Goal: Task Accomplishment & Management: Manage account settings

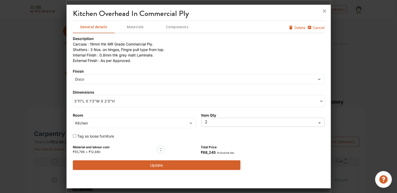
click at [0, 165] on div at bounding box center [198, 96] width 397 height 193
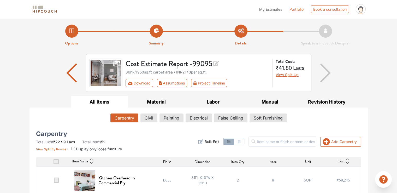
drag, startPoint x: 224, startPoint y: 24, endPoint x: 24, endPoint y: 38, distance: 200.5
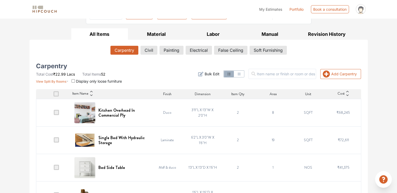
scroll to position [78, 0]
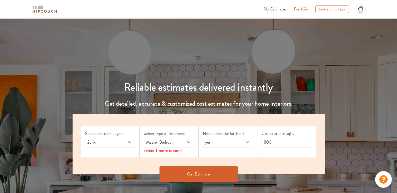
click at [119, 141] on span "2bhk" at bounding box center [103, 142] width 34 height 6
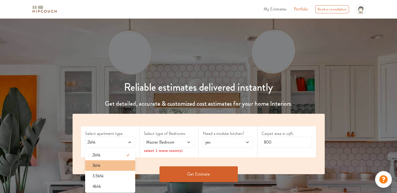
click at [110, 165] on div "3bhk" at bounding box center [111, 165] width 47 height 6
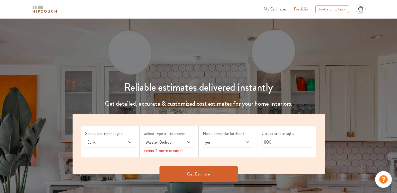
click at [177, 143] on span "Master Bedroom" at bounding box center [162, 142] width 34 height 6
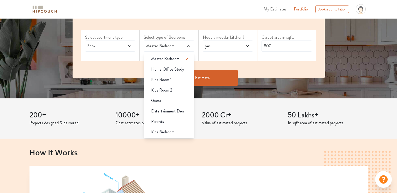
scroll to position [104, 0]
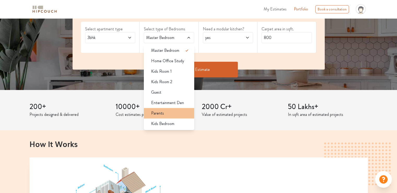
click at [168, 115] on div "Parents" at bounding box center [170, 113] width 47 height 6
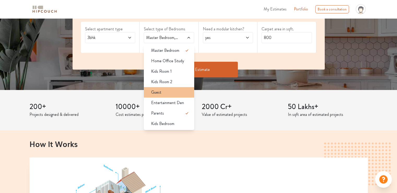
click at [172, 93] on div "Guest" at bounding box center [170, 92] width 47 height 6
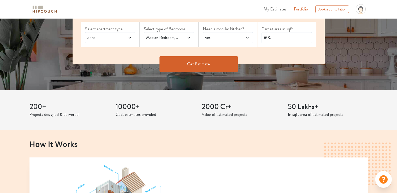
click at [220, 33] on div "yes" at bounding box center [228, 37] width 50 height 11
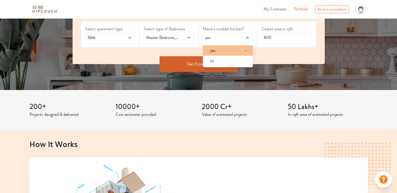
click at [220, 50] on div "yes" at bounding box center [229, 50] width 47 height 6
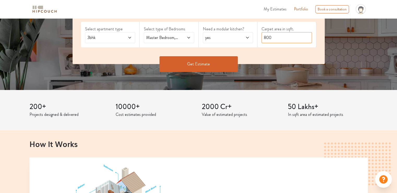
click at [295, 39] on input "800" at bounding box center [287, 37] width 50 height 11
drag, startPoint x: 281, startPoint y: 37, endPoint x: 231, endPoint y: 37, distance: 49.9
click at [231, 37] on div "Select apartment type 3bhk Select type of Bedrooms Master Bedroom,Guest,Parents…" at bounding box center [199, 36] width 252 height 55
type input "1950"
click at [202, 60] on button "Get Estimate" at bounding box center [199, 64] width 78 height 16
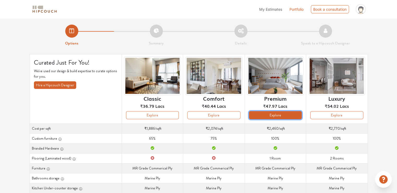
click at [278, 117] on button "Explore" at bounding box center [275, 115] width 53 height 8
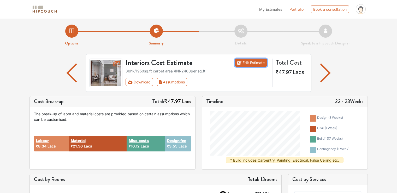
click at [251, 61] on link "Edit Estimate" at bounding box center [251, 63] width 32 height 8
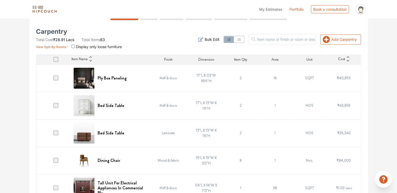
scroll to position [104, 0]
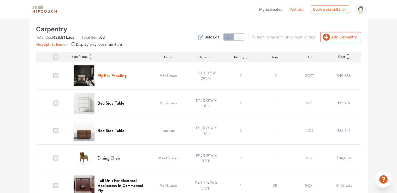
click at [117, 75] on h6 "Ply Box Paneling" at bounding box center [112, 75] width 29 height 5
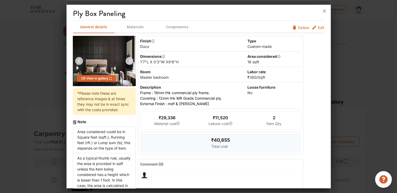
click at [318, 26] on span "Edit" at bounding box center [321, 27] width 7 height 5
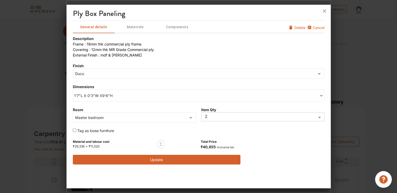
click at [95, 73] on span "Duco" at bounding box center [166, 73] width 185 height 5
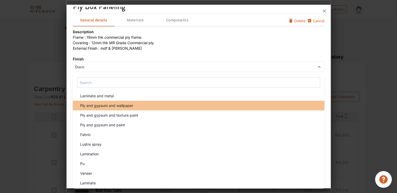
scroll to position [78, 0]
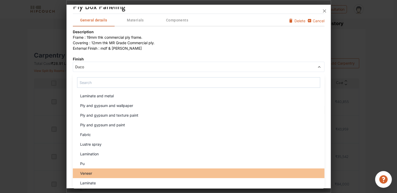
click at [106, 171] on div "Veneer" at bounding box center [200, 172] width 249 height 5
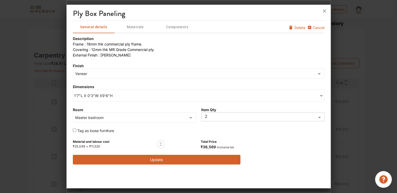
click at [90, 97] on span "1'7"L X 0'3"W X9'6"H" at bounding box center [136, 95] width 125 height 5
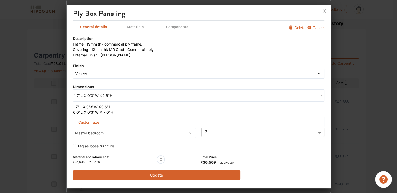
click at [84, 112] on li "6'0"L X 0'3"W X 7'0"H" at bounding box center [197, 111] width 249 height 5
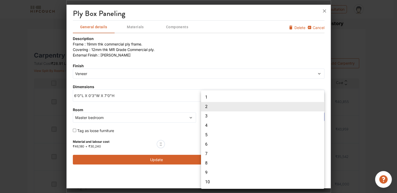
click at [211, 114] on body "My Estimates Portfolio Book a consultation profile pic Upload Boq Logout Option…" at bounding box center [198, 18] width 397 height 193
click at [182, 129] on div at bounding box center [198, 96] width 397 height 193
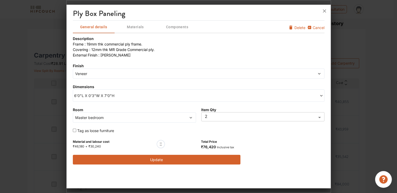
click at [117, 96] on span "6'0"L X 0'3"W X 7'0"H" at bounding box center [136, 95] width 125 height 5
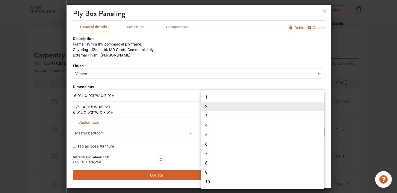
click at [209, 114] on body "My Estimates Portfolio Book a consultation profile pic Upload Boq Logout Option…" at bounding box center [198, 18] width 397 height 193
click at [109, 106] on div at bounding box center [198, 96] width 397 height 193
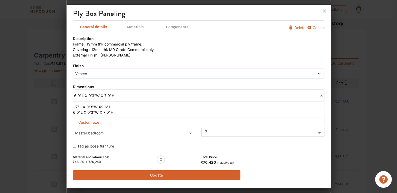
click at [96, 104] on li "1'7"L X 0'3"W X9'6"H" at bounding box center [197, 106] width 249 height 5
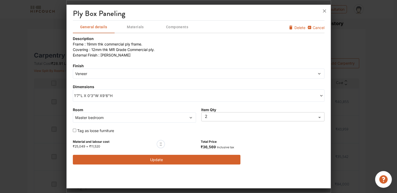
click at [157, 160] on button "Update" at bounding box center [157, 160] width 168 height 10
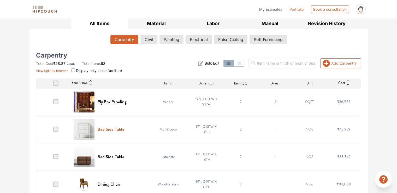
click at [104, 129] on h6 "Bed Side Table" at bounding box center [111, 129] width 27 height 5
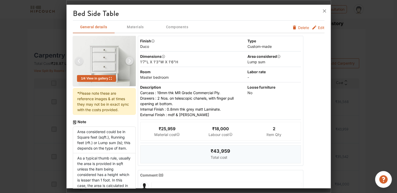
click at [318, 28] on span "Edit" at bounding box center [321, 27] width 7 height 5
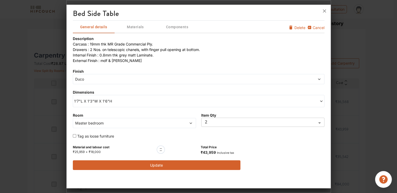
click at [102, 80] on span "Duco" at bounding box center [166, 78] width 185 height 5
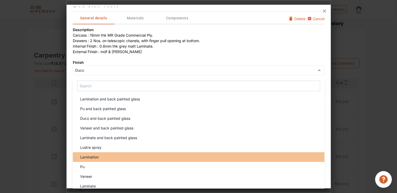
scroll to position [12, 0]
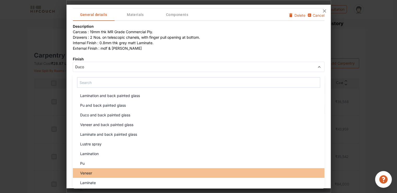
click at [101, 171] on div "Veneer" at bounding box center [200, 172] width 249 height 5
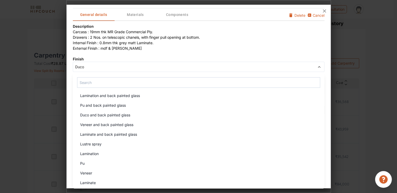
scroll to position [0, 0]
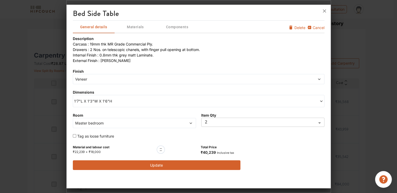
click at [214, 114] on body "My Estimates Portfolio Book a consultation profile pic Upload Boq Logout Option…" at bounding box center [198, 18] width 397 height 193
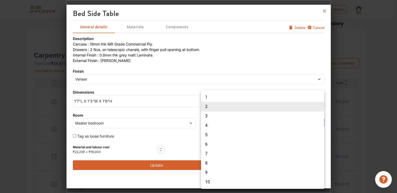
click at [171, 183] on div at bounding box center [198, 96] width 397 height 193
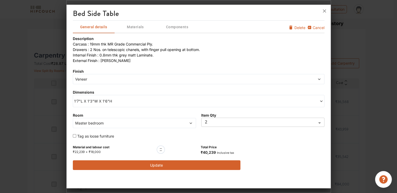
click at [166, 165] on button "Update" at bounding box center [157, 165] width 168 height 10
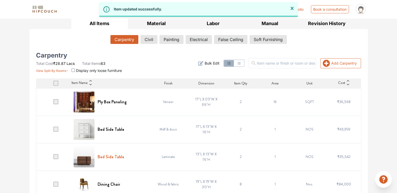
scroll to position [131, 0]
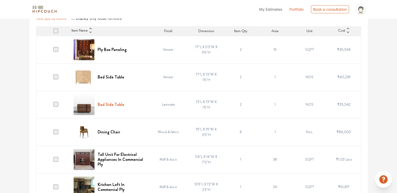
click at [110, 103] on h6 "Bed Side Table" at bounding box center [111, 104] width 27 height 5
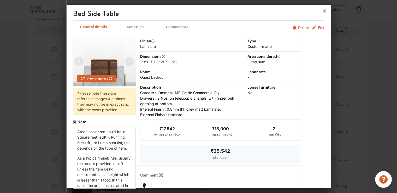
click at [324, 12] on icon at bounding box center [325, 11] width 8 height 8
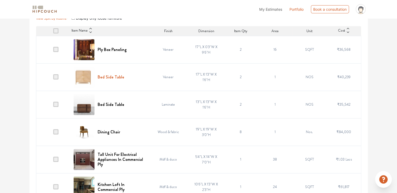
click at [118, 77] on h6 "Bed Side Table" at bounding box center [111, 76] width 27 height 5
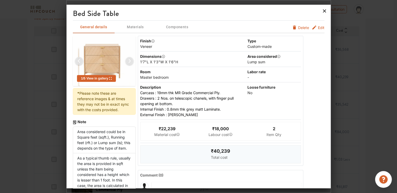
click at [324, 11] on icon at bounding box center [324, 10] width 3 height 3
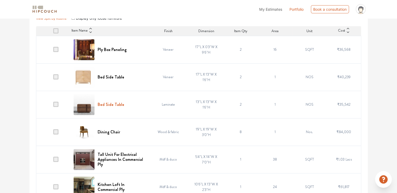
click at [108, 103] on h6 "Bed Side Table" at bounding box center [111, 104] width 27 height 5
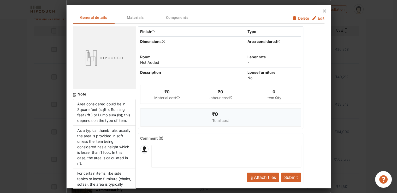
click at [155, 43] on div "Dimensions" at bounding box center [150, 41] width 21 height 5
click at [155, 40] on div "Dimensions" at bounding box center [150, 41] width 21 height 5
click at [180, 43] on div "Dimensions" at bounding box center [193, 41] width 106 height 5
click at [258, 16] on div at bounding box center [199, 11] width 264 height 13
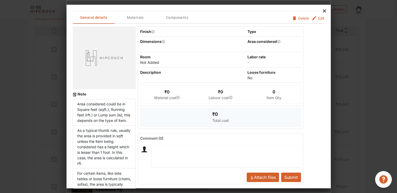
click at [324, 11] on icon at bounding box center [325, 11] width 8 height 8
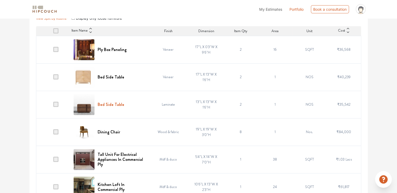
click at [114, 103] on h6 "Bed Side Table" at bounding box center [111, 104] width 27 height 5
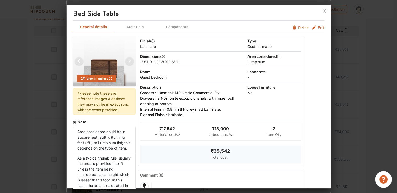
click at [318, 27] on span "Edit" at bounding box center [321, 27] width 7 height 5
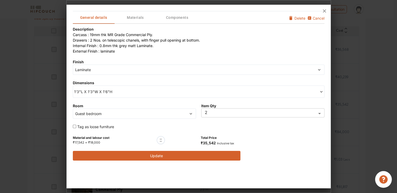
click at [116, 72] on span "Laminate" at bounding box center [166, 69] width 185 height 5
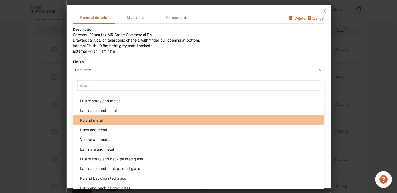
click at [112, 121] on div "Pu and metal" at bounding box center [200, 119] width 249 height 5
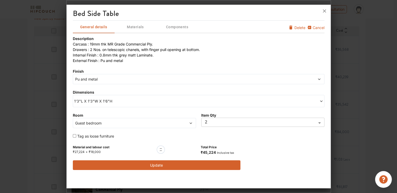
click at [124, 102] on span "1'3"L X 1'3"W X 1'6"H" at bounding box center [136, 100] width 125 height 5
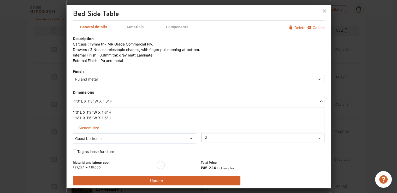
click at [108, 118] on li "1'6"L X 1'6"W X 1'6"H" at bounding box center [197, 117] width 249 height 5
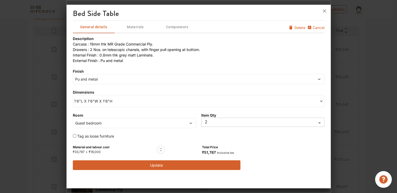
click at [159, 164] on button "Update" at bounding box center [157, 165] width 168 height 10
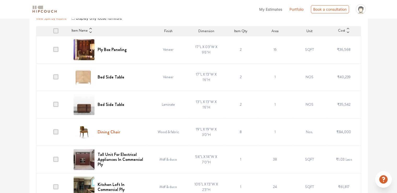
click at [103, 132] on h6 "Dining Chair" at bounding box center [109, 131] width 22 height 5
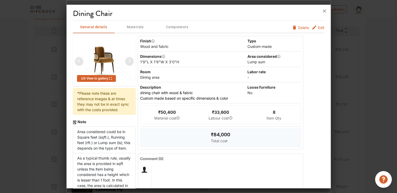
click at [318, 27] on span "Edit" at bounding box center [321, 27] width 7 height 5
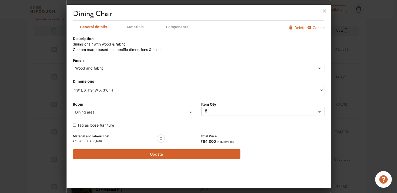
click at [164, 155] on button "Update" at bounding box center [157, 154] width 168 height 10
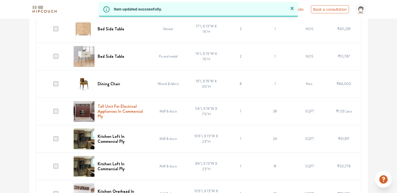
scroll to position [183, 0]
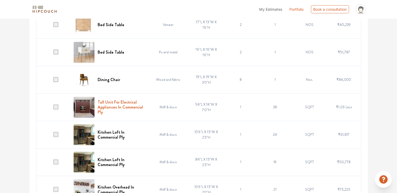
click at [113, 111] on h6 "Tall Unit For Electrical Appliances In Commercial Ply" at bounding box center [121, 107] width 47 height 15
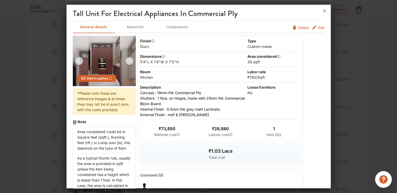
click at [156, 62] on div "5'4"L X 1'4"W X 7'0"H" at bounding box center [193, 61] width 106 height 5
click at [318, 27] on span "Edit" at bounding box center [321, 27] width 7 height 5
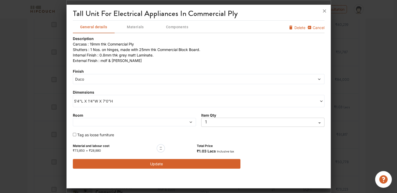
click at [99, 79] on span "Duco" at bounding box center [166, 78] width 185 height 5
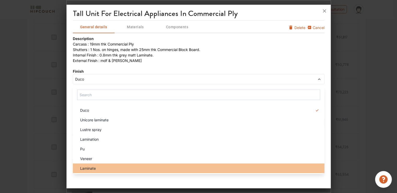
scroll to position [287, 0]
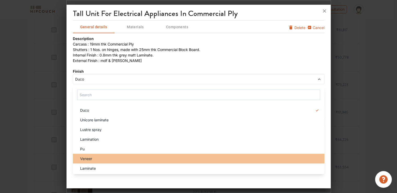
click at [92, 158] on span "Veneer" at bounding box center [86, 158] width 12 height 5
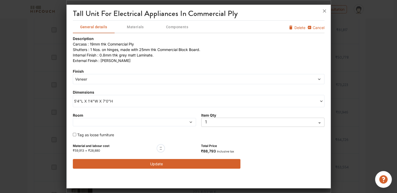
click at [102, 79] on span "Veneer" at bounding box center [166, 78] width 185 height 5
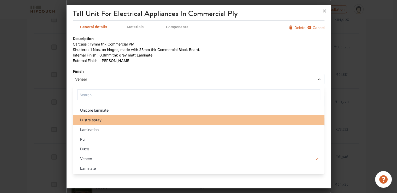
scroll to position [261, 0]
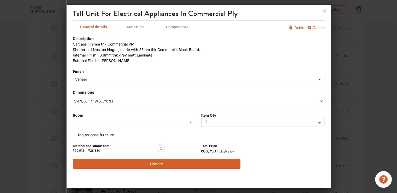
click at [210, 64] on div "Description Carcass : 19mm thk Commercial Ply Shutters : 1 Nos. on hinges, made…" at bounding box center [199, 102] width 252 height 133
click at [110, 102] on span "5'4"L X 1'4"W X 7'0"H" at bounding box center [136, 100] width 125 height 5
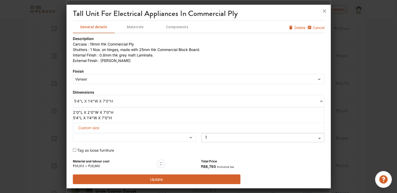
click at [92, 127] on span "Custom size" at bounding box center [88, 128] width 25 height 10
click at [91, 135] on input "text" at bounding box center [92, 135] width 30 height 9
type input "6"
click at [126, 136] on input "text" at bounding box center [122, 135] width 30 height 9
click at [148, 136] on input "text" at bounding box center [154, 135] width 30 height 9
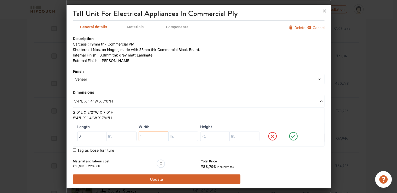
drag, startPoint x: 148, startPoint y: 136, endPoint x: 138, endPoint y: 134, distance: 10.9
click at [139, 134] on input "1" at bounding box center [154, 135] width 30 height 9
type input "1"
drag, startPoint x: 167, startPoint y: 136, endPoint x: 171, endPoint y: 136, distance: 3.7
click at [168, 136] on input "text" at bounding box center [183, 135] width 30 height 9
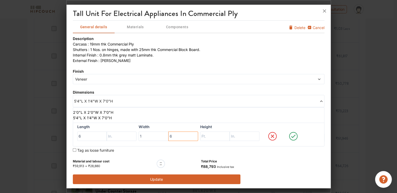
type input "6"
click at [210, 137] on input "text" at bounding box center [215, 135] width 30 height 9
type input "0"
click at [289, 135] on icon at bounding box center [294, 136] width 20 height 10
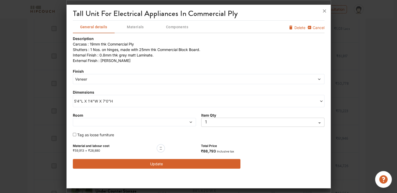
click at [143, 122] on span at bounding box center [118, 122] width 89 height 4
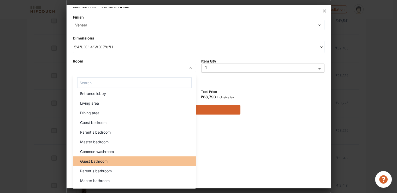
scroll to position [0, 0]
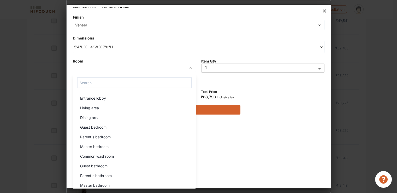
click at [324, 11] on icon at bounding box center [324, 10] width 3 height 3
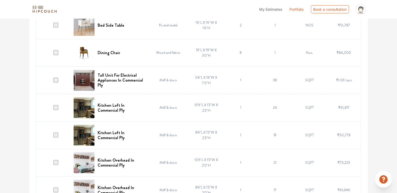
scroll to position [209, 0]
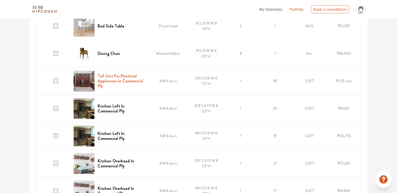
click at [114, 86] on h6 "Tall Unit For Electrical Appliances In Commercial Ply" at bounding box center [121, 80] width 47 height 15
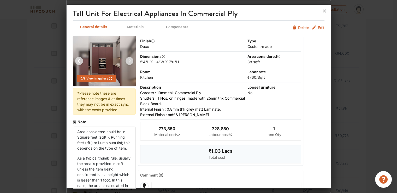
click at [319, 28] on span "Edit" at bounding box center [321, 27] width 7 height 5
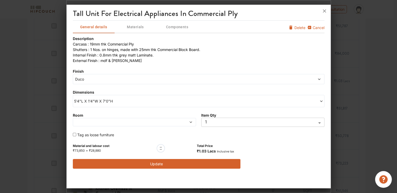
click at [117, 81] on span "Duco" at bounding box center [166, 78] width 185 height 5
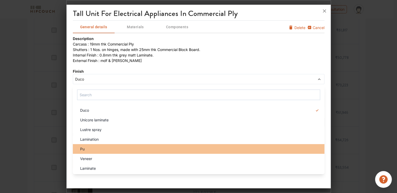
scroll to position [287, 0]
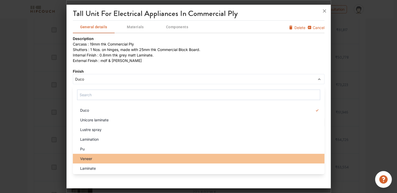
click at [92, 159] on span "Veneer" at bounding box center [86, 158] width 12 height 5
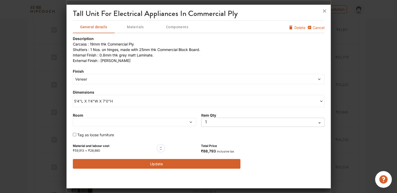
click at [92, 102] on span "5'4"L X 1'4"W X 7'0"H" at bounding box center [136, 100] width 125 height 5
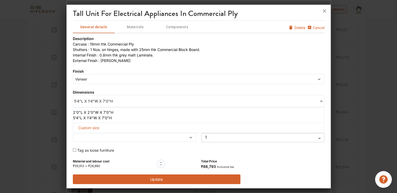
click at [92, 128] on span "Custom size" at bounding box center [88, 128] width 25 height 10
click at [91, 134] on input "text" at bounding box center [92, 135] width 30 height 9
type input "6"
click at [153, 137] on input "text" at bounding box center [154, 135] width 30 height 9
type input "1"
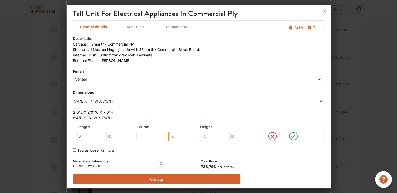
click at [177, 135] on input "text" at bounding box center [183, 135] width 30 height 9
type input "6"
click at [211, 135] on input "text" at bounding box center [215, 135] width 30 height 9
type input "7"
click at [290, 137] on icon at bounding box center [294, 136] width 20 height 10
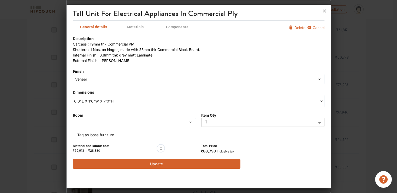
click at [208, 163] on button "Update" at bounding box center [157, 164] width 168 height 10
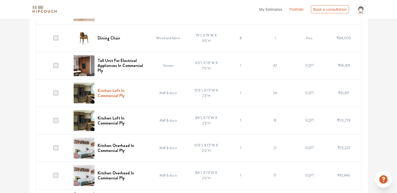
scroll to position [235, 0]
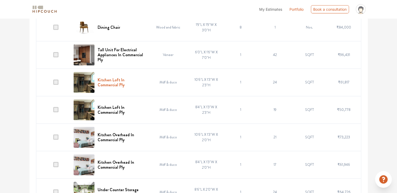
click at [116, 79] on h6 "Kitchen Loft In Commercial Ply" at bounding box center [121, 82] width 47 height 10
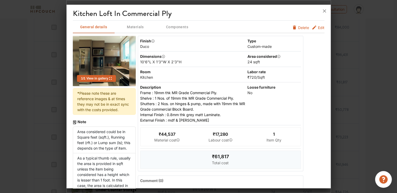
click at [318, 27] on span "Edit" at bounding box center [321, 27] width 7 height 5
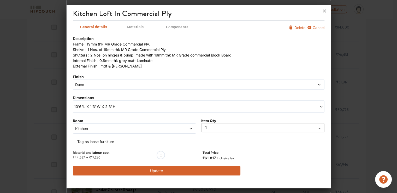
click at [106, 86] on span "Duco" at bounding box center [166, 84] width 185 height 5
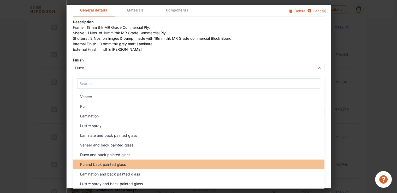
scroll to position [18, 0]
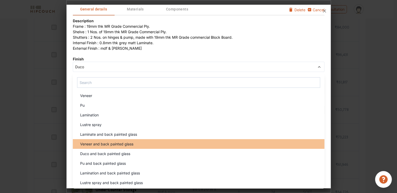
click at [108, 142] on span "Veneer and back painted glass" at bounding box center [106, 143] width 53 height 5
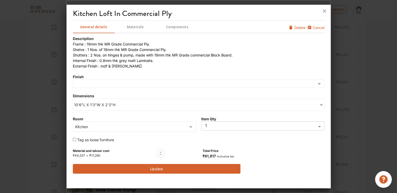
scroll to position [0, 0]
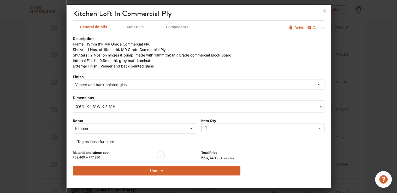
click at [162, 155] on div at bounding box center [161, 155] width 8 height 8
click at [117, 88] on div "Veneer and back painted glass" at bounding box center [199, 84] width 252 height 10
click at [156, 71] on div "Description Frame : 19mm thk MR Grade Commercial Ply. Shelve : 1 Nos. of 19mm …" at bounding box center [199, 105] width 252 height 139
click at [156, 170] on button "Update" at bounding box center [157, 171] width 168 height 10
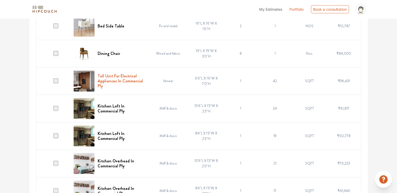
scroll to position [209, 0]
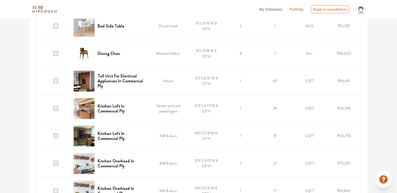
click at [56, 135] on span at bounding box center [55, 135] width 5 height 5
click at [53, 137] on input "checkbox" at bounding box center [53, 137] width 0 height 0
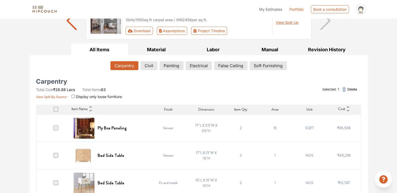
scroll to position [52, 0]
click at [351, 89] on span "Delete" at bounding box center [352, 89] width 10 height 5
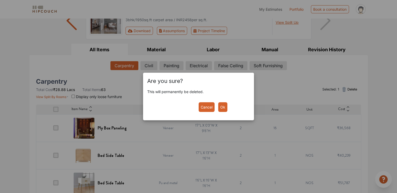
click at [223, 106] on button "Ok" at bounding box center [222, 107] width 9 height 10
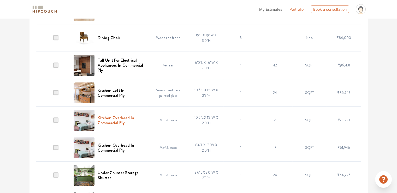
scroll to position [235, 0]
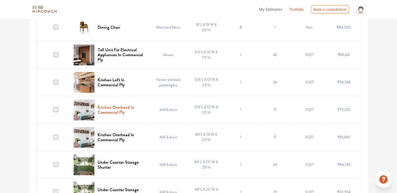
click at [120, 107] on h6 "Kitchen Overhead In Commercial Ply" at bounding box center [121, 110] width 47 height 10
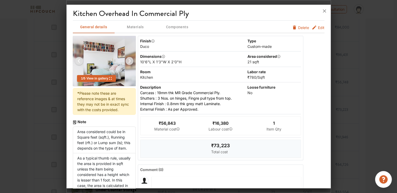
click at [318, 28] on span "Edit" at bounding box center [321, 27] width 7 height 5
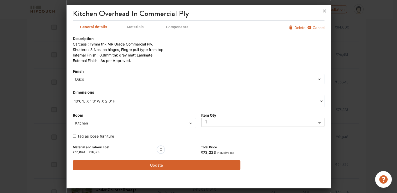
click at [96, 82] on div "Duco" at bounding box center [199, 79] width 252 height 10
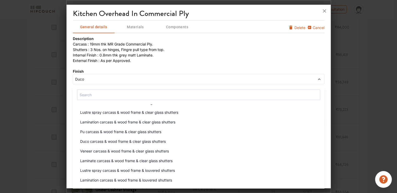
scroll to position [131, 0]
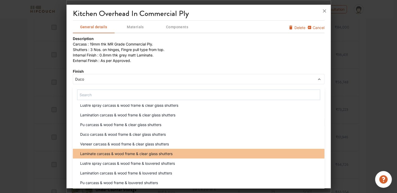
click at [132, 155] on span "Laminate carcass & wood frame & clear glass shutters" at bounding box center [126, 153] width 92 height 5
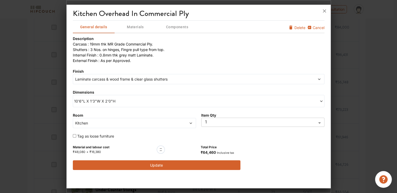
click at [129, 82] on div "Laminate carcass & wood frame & clear glass shutters" at bounding box center [199, 79] width 252 height 10
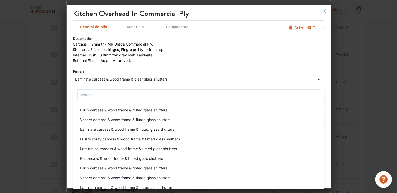
scroll to position [26, 0]
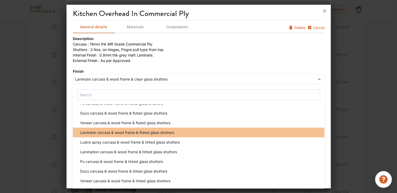
click at [118, 134] on span "Laminate carcass & wood frame & fluted glass shutters" at bounding box center [127, 132] width 94 height 5
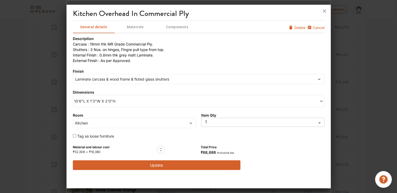
click at [163, 165] on button "Update" at bounding box center [157, 165] width 168 height 10
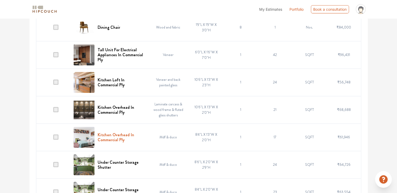
click at [113, 138] on h6 "Kitchen Overhead In Commercial Ply" at bounding box center [121, 137] width 47 height 10
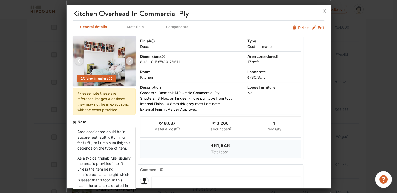
click at [318, 28] on span "Edit" at bounding box center [321, 27] width 7 height 5
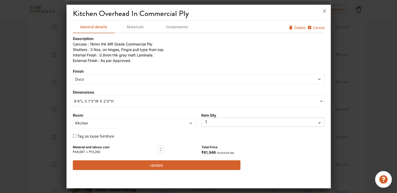
click at [109, 81] on span "Duco" at bounding box center [166, 78] width 185 height 5
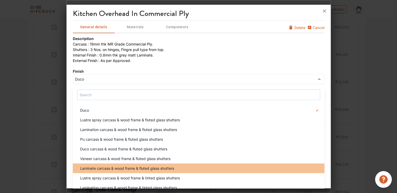
click at [136, 168] on span "Laminate carcass & wood frame & fluted glass shutters" at bounding box center [127, 167] width 94 height 5
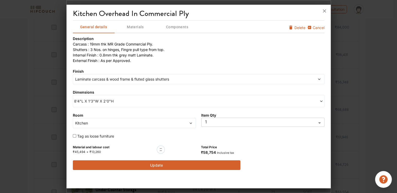
click at [162, 166] on button "Update" at bounding box center [157, 165] width 168 height 10
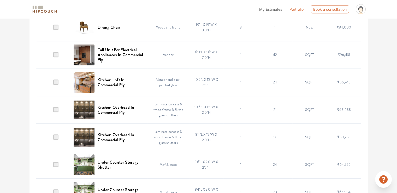
scroll to position [261, 0]
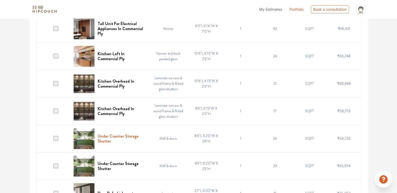
click at [119, 135] on h6 "Under Counter Storage Shutter" at bounding box center [121, 138] width 47 height 10
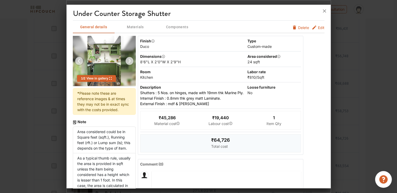
click at [318, 27] on span "Edit" at bounding box center [321, 27] width 7 height 5
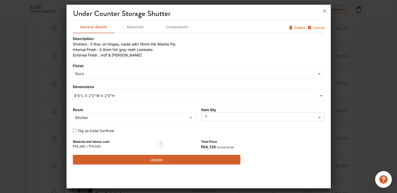
click at [105, 74] on span "Duco" at bounding box center [166, 73] width 185 height 5
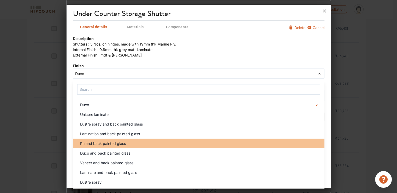
scroll to position [31, 0]
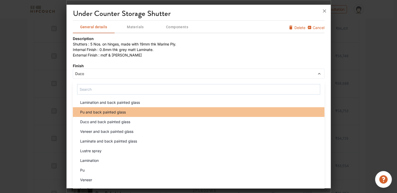
click at [110, 142] on span "Laminate and back painted glass" at bounding box center [108, 140] width 57 height 5
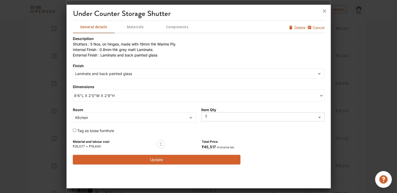
click at [147, 159] on button "Update" at bounding box center [157, 160] width 168 height 10
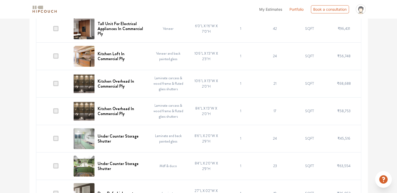
scroll to position [287, 0]
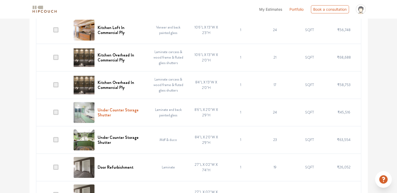
click at [131, 109] on h6 "Under Counter Storage Shutter" at bounding box center [121, 112] width 47 height 10
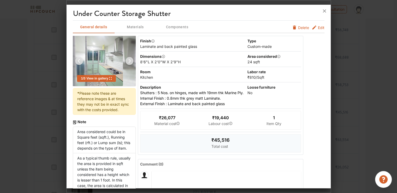
click at [319, 27] on span "Edit" at bounding box center [321, 27] width 7 height 5
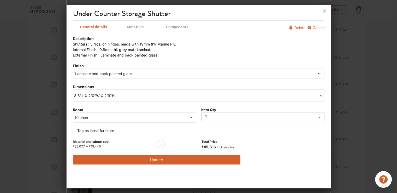
click at [110, 84] on div "Dimensions 8'6"L X 2'0"W X 2'9"H" at bounding box center [199, 93] width 252 height 18
click at [209, 147] on span "₹45,516" at bounding box center [209, 146] width 14 height 4
click at [127, 75] on span "Laminate and back painted glass" at bounding box center [166, 73] width 185 height 5
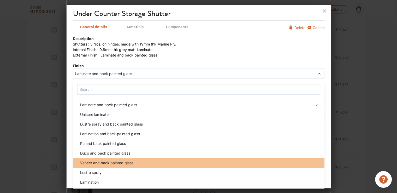
click at [121, 161] on span "Veneer and back painted glass" at bounding box center [106, 162] width 53 height 5
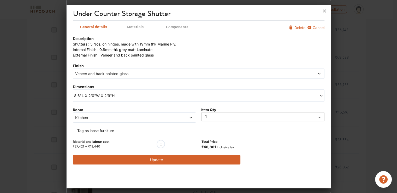
click at [128, 95] on span "8'6"L X 2'0"W X 2'9"H" at bounding box center [136, 95] width 125 height 5
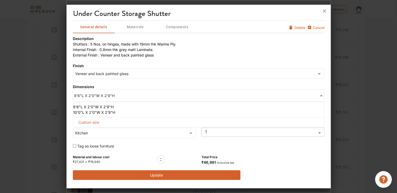
click at [109, 108] on li "8'6"L X 2'0"W X 2'9"H" at bounding box center [197, 106] width 249 height 5
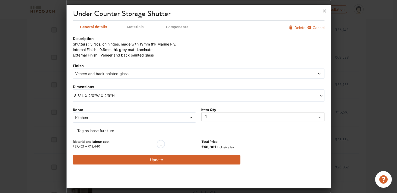
click at [112, 94] on span "8'6"L X 2'0"W X 2'9"H" at bounding box center [136, 95] width 125 height 5
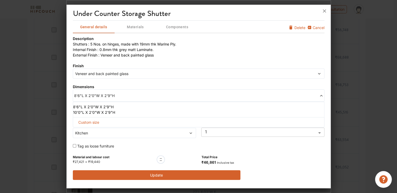
click at [109, 113] on li "10'0"L X 2'0"W X 2'9"H" at bounding box center [197, 111] width 249 height 5
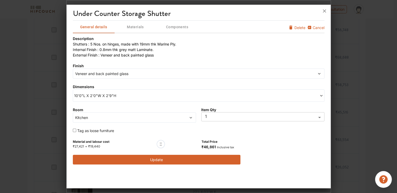
click at [112, 96] on span "10'0"L X 2'0"W X 2'9"H" at bounding box center [136, 95] width 125 height 5
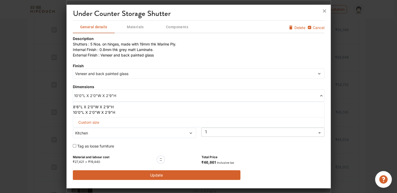
click at [111, 107] on li "8'6"L X 2'0"W X 2'9"H" at bounding box center [197, 106] width 249 height 5
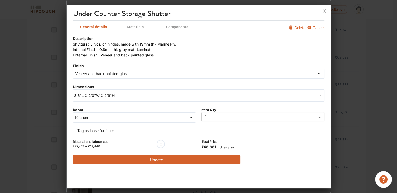
click at [155, 160] on button "Update" at bounding box center [157, 160] width 168 height 10
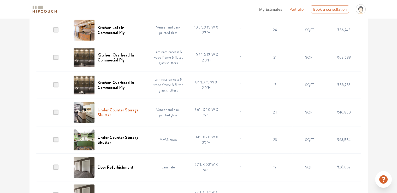
click at [131, 110] on h6 "Under Counter Storage Shutter" at bounding box center [121, 112] width 47 height 10
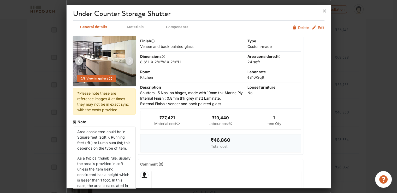
click at [167, 61] on div "8'6"L X 2'0"W X 2'9"H" at bounding box center [193, 61] width 106 height 5
click at [318, 27] on span "Edit" at bounding box center [321, 27] width 7 height 5
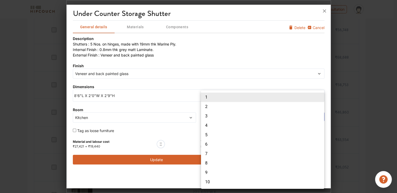
click at [209, 103] on li "2" at bounding box center [262, 106] width 123 height 9
type input "2"
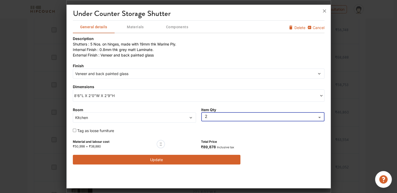
click at [211, 111] on label "Item Qty" at bounding box center [208, 109] width 15 height 5
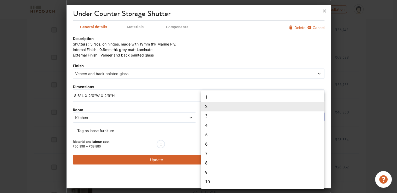
click at [213, 98] on li "1" at bounding box center [262, 96] width 123 height 9
type input "1"
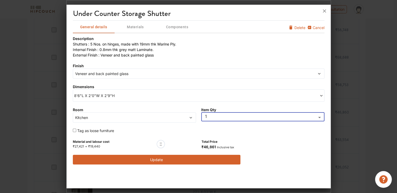
click at [131, 74] on span "Veneer and back painted glass" at bounding box center [166, 73] width 185 height 5
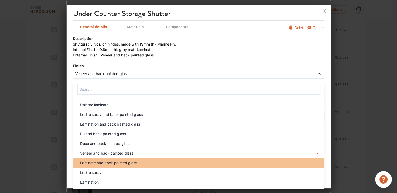
click at [115, 160] on span "Laminate and back painted glass" at bounding box center [108, 162] width 57 height 5
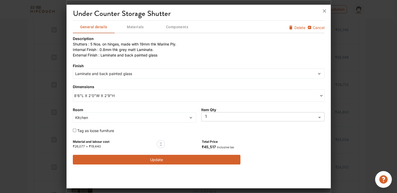
click at [162, 161] on button "Update" at bounding box center [157, 160] width 168 height 10
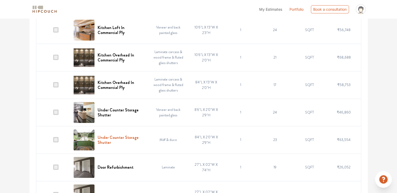
click at [128, 136] on h6 "Under Counter Storage Shutter" at bounding box center [121, 140] width 47 height 10
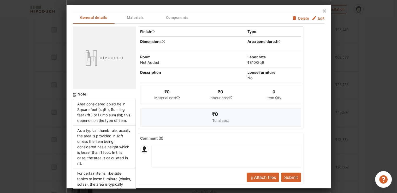
click at [318, 18] on span "Edit" at bounding box center [321, 17] width 7 height 5
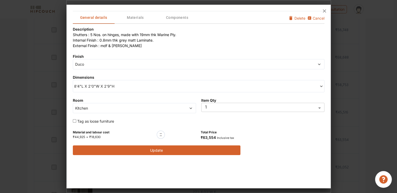
click at [96, 65] on span "Duco" at bounding box center [166, 63] width 185 height 5
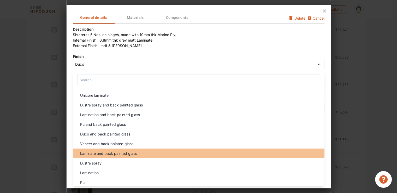
click at [101, 152] on span "Laminate and back painted glass" at bounding box center [108, 152] width 57 height 5
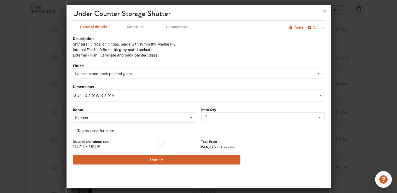
click at [101, 95] on span "8'4"L X 2'0"W X 2'9"H" at bounding box center [136, 95] width 125 height 5
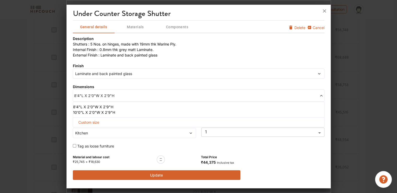
click at [96, 111] on li "10'0"L X 2'0"W X 2'9"H" at bounding box center [197, 111] width 249 height 5
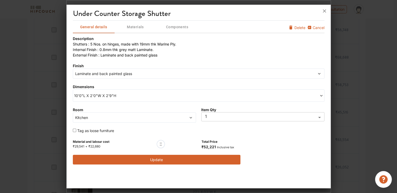
click at [119, 74] on span "Laminate and back painted glass" at bounding box center [166, 73] width 185 height 5
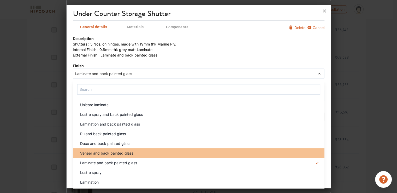
click at [106, 154] on span "Veneer and back painted glass" at bounding box center [106, 152] width 53 height 5
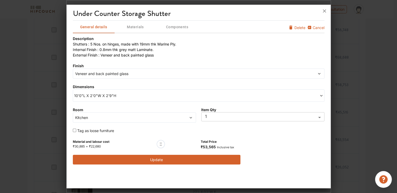
click at [158, 159] on button "Update" at bounding box center [157, 160] width 168 height 10
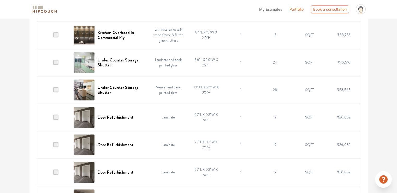
scroll to position [340, 0]
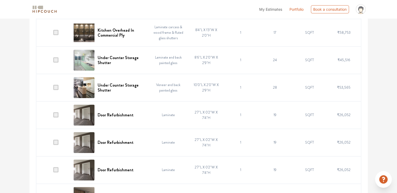
click at [56, 114] on span at bounding box center [55, 114] width 5 height 5
click at [53, 116] on input "checkbox" at bounding box center [53, 116] width 0 height 0
click at [56, 141] on span at bounding box center [55, 141] width 5 height 5
click at [53, 143] on input "checkbox" at bounding box center [53, 143] width 0 height 0
click at [57, 168] on span at bounding box center [55, 169] width 5 height 5
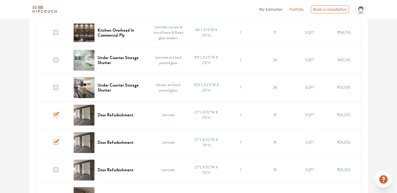
click at [53, 171] on input "checkbox" at bounding box center [53, 171] width 0 height 0
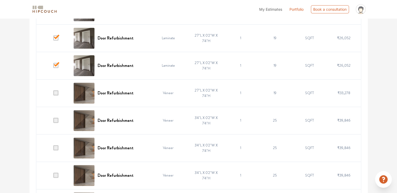
scroll to position [444, 0]
click at [58, 92] on span at bounding box center [55, 92] width 5 height 5
click at [53, 94] on input "checkbox" at bounding box center [53, 94] width 0 height 0
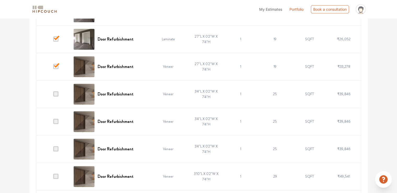
click at [55, 92] on span at bounding box center [55, 93] width 5 height 5
click at [53, 95] on input "checkbox" at bounding box center [53, 95] width 0 height 0
click at [57, 121] on span at bounding box center [55, 121] width 5 height 5
click at [53, 123] on input "checkbox" at bounding box center [53, 123] width 0 height 0
click at [57, 149] on span at bounding box center [55, 148] width 5 height 5
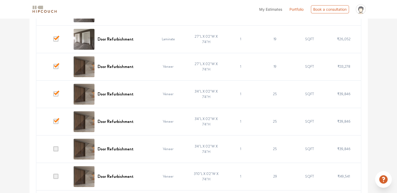
click at [53, 150] on input "checkbox" at bounding box center [53, 150] width 0 height 0
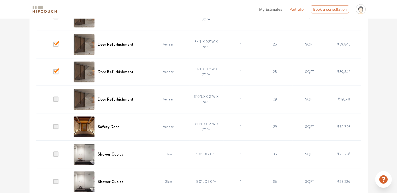
scroll to position [549, 0]
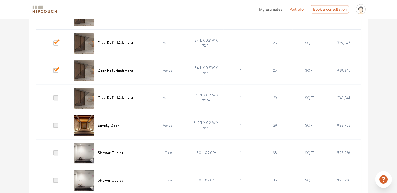
click at [57, 97] on span at bounding box center [55, 97] width 5 height 5
click at [53, 99] on input "checkbox" at bounding box center [53, 99] width 0 height 0
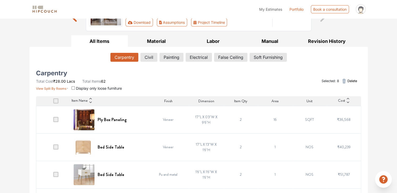
scroll to position [0, 0]
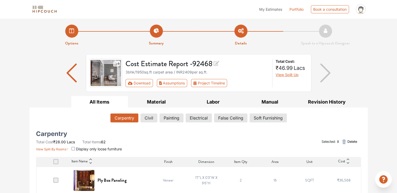
click at [351, 142] on span "Delete" at bounding box center [352, 141] width 10 height 5
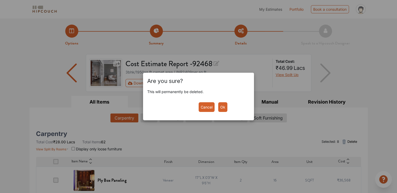
click at [225, 108] on button "Ok" at bounding box center [222, 107] width 9 height 10
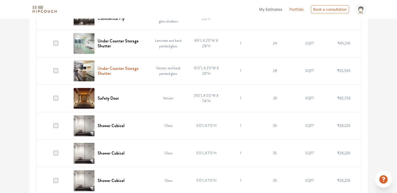
scroll to position [366, 0]
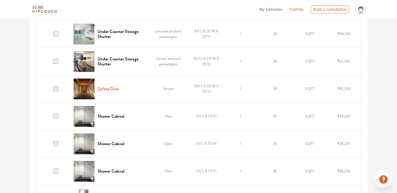
click at [117, 89] on h6 "Safety Door" at bounding box center [108, 88] width 21 height 5
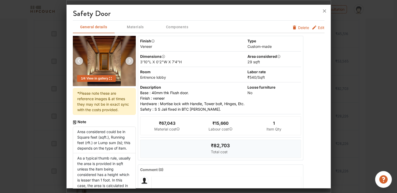
click at [318, 28] on span "Edit" at bounding box center [321, 27] width 7 height 5
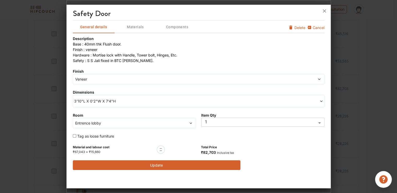
click at [109, 103] on span "3'10"L X 0'2"W X 7'4"H" at bounding box center [136, 100] width 125 height 5
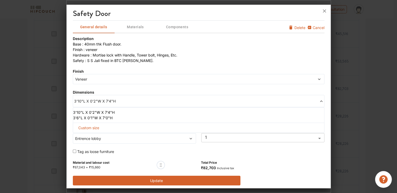
click at [68, 97] on div "safety door General details Materials Components Cancel Delete Description Base…" at bounding box center [199, 97] width 264 height 181
click at [165, 146] on div "Description Base : 40mm thk Flush door. Finish : veneer Hardware : Mortise lock…" at bounding box center [199, 110] width 252 height 149
click at [164, 179] on button "Update" at bounding box center [157, 181] width 168 height 10
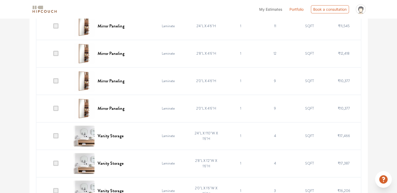
scroll to position [549, 0]
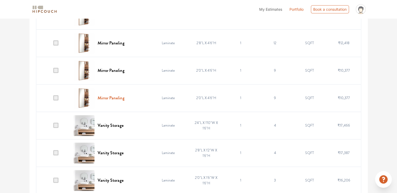
click at [118, 96] on h6 "Mirror Paneling" at bounding box center [111, 97] width 27 height 5
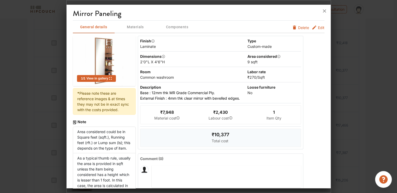
click at [318, 28] on span "Edit" at bounding box center [321, 27] width 7 height 5
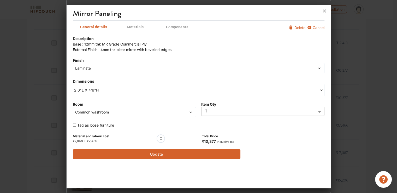
click at [94, 113] on span "Common washroom" at bounding box center [118, 111] width 89 height 5
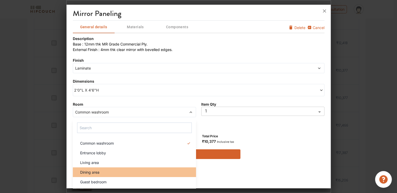
scroll to position [22, 0]
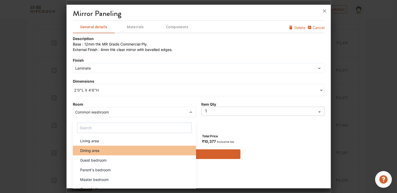
click at [110, 150] on div "Dining area" at bounding box center [136, 150] width 120 height 5
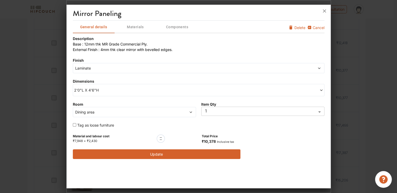
click at [104, 91] on span "2'0"L X 4'6"H" at bounding box center [136, 89] width 125 height 5
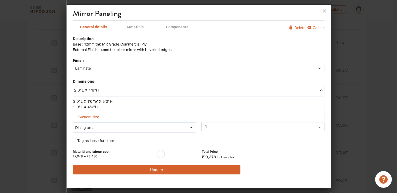
click at [100, 101] on li "3'0"L X 1'0"W X 5'0"H" at bounding box center [197, 100] width 249 height 5
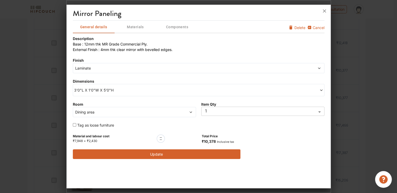
click at [108, 68] on span "Laminate" at bounding box center [166, 67] width 185 height 5
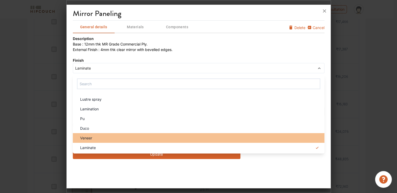
scroll to position [653, 0]
click at [101, 138] on div "Veneer" at bounding box center [200, 137] width 249 height 5
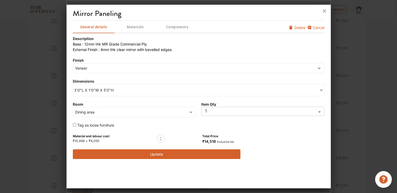
click at [144, 154] on button "Update" at bounding box center [157, 154] width 168 height 10
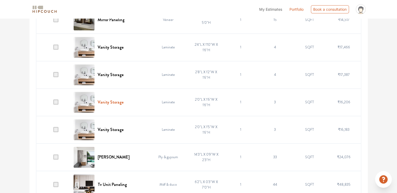
scroll to position [627, 0]
click at [116, 128] on h6 "Vanity Storage" at bounding box center [111, 129] width 26 height 5
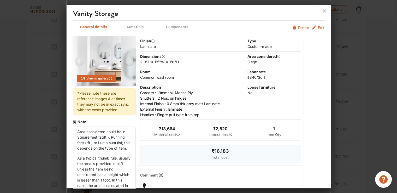
click at [318, 27] on span "Edit" at bounding box center [321, 27] width 7 height 5
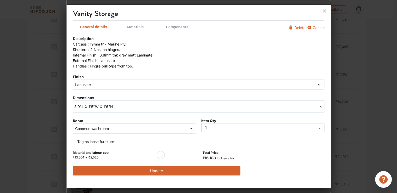
click at [117, 129] on span "Common washroom" at bounding box center [118, 128] width 89 height 5
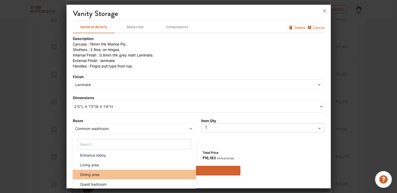
scroll to position [22, 0]
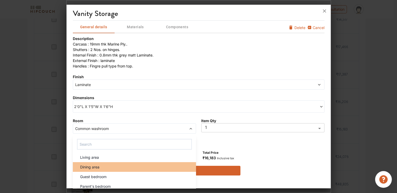
click at [108, 168] on div "Dining area" at bounding box center [136, 166] width 120 height 5
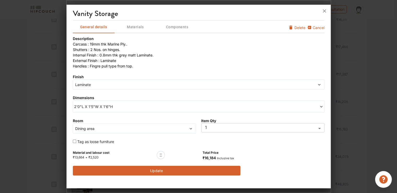
click at [121, 82] on span "Laminate" at bounding box center [166, 84] width 185 height 5
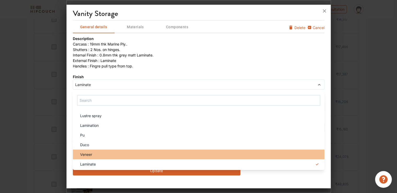
click at [95, 156] on div "Veneer" at bounding box center [200, 154] width 249 height 5
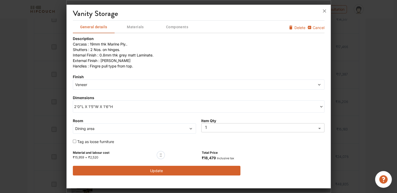
click at [111, 83] on span "Veneer" at bounding box center [166, 84] width 185 height 5
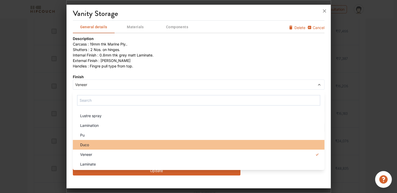
scroll to position [653, 0]
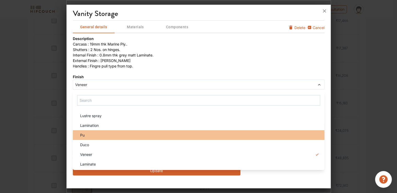
click at [103, 134] on div "Pu" at bounding box center [200, 134] width 249 height 5
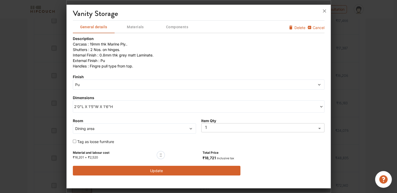
click at [148, 167] on button "Update" at bounding box center [157, 171] width 168 height 10
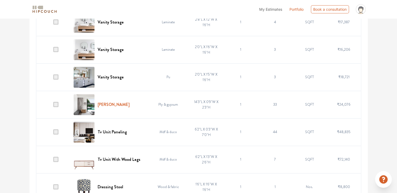
scroll to position [705, 0]
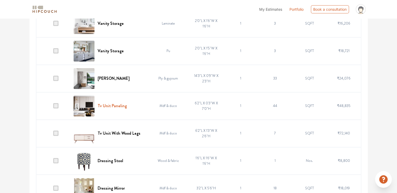
click at [116, 106] on h6 "Tv Unit Paneling" at bounding box center [112, 105] width 29 height 5
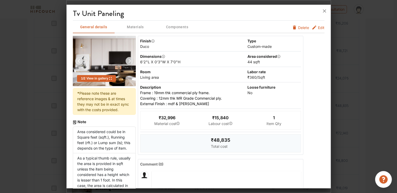
drag, startPoint x: 325, startPoint y: 13, endPoint x: 309, endPoint y: 28, distance: 22.0
click at [324, 13] on icon at bounding box center [325, 11] width 8 height 8
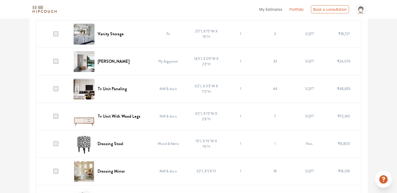
scroll to position [731, 0]
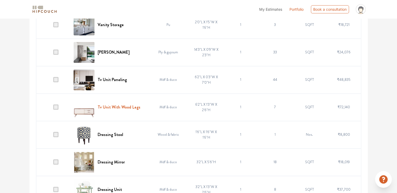
click at [130, 106] on h6 "Tv Unit With Wood Legs" at bounding box center [119, 106] width 43 height 5
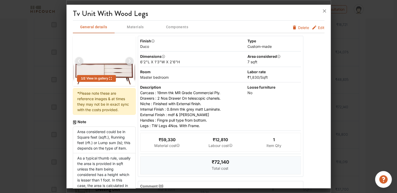
click at [319, 27] on span "Edit" at bounding box center [321, 27] width 7 height 5
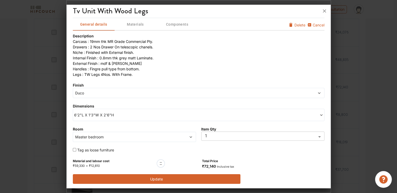
scroll to position [758, 0]
click at [112, 94] on span "Duco" at bounding box center [166, 92] width 185 height 5
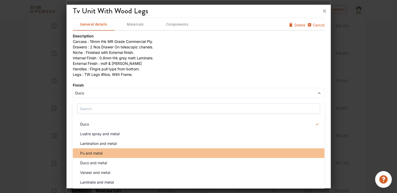
click at [103, 154] on div "Pu and metal" at bounding box center [200, 152] width 249 height 5
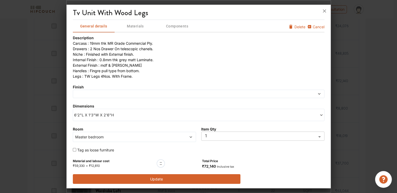
scroll to position [3, 0]
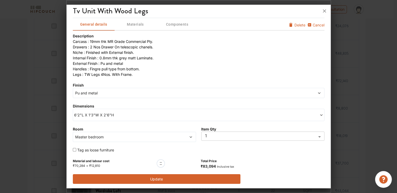
click at [155, 177] on button "Update" at bounding box center [157, 179] width 168 height 10
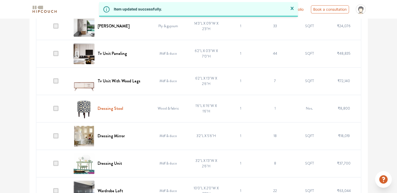
click at [110, 109] on h6 "Dressing Stool" at bounding box center [111, 108] width 26 height 5
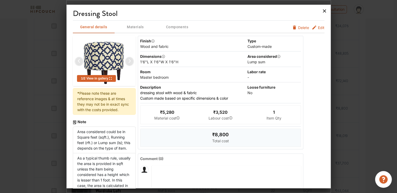
click at [325, 11] on icon at bounding box center [325, 11] width 8 height 8
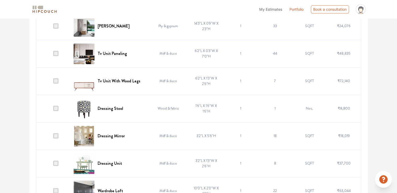
click at [56, 107] on span at bounding box center [55, 108] width 5 height 5
click at [53, 109] on input "checkbox" at bounding box center [53, 109] width 0 height 0
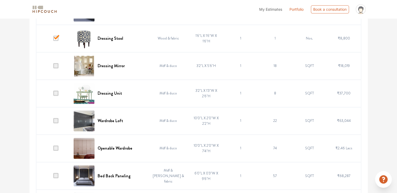
scroll to position [836, 0]
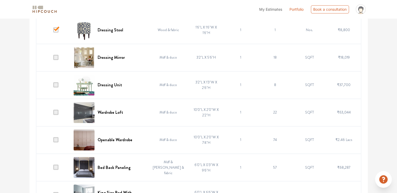
click at [54, 28] on span at bounding box center [55, 29] width 5 height 5
click at [53, 31] on input "checkbox" at bounding box center [53, 31] width 0 height 0
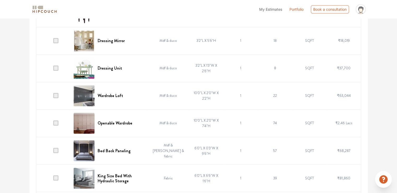
scroll to position [862, 0]
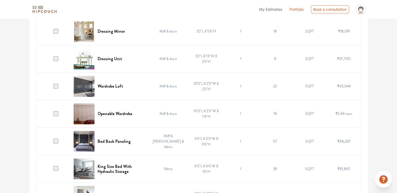
click at [55, 84] on span at bounding box center [55, 85] width 5 height 5
click at [53, 87] on input "checkbox" at bounding box center [53, 87] width 0 height 0
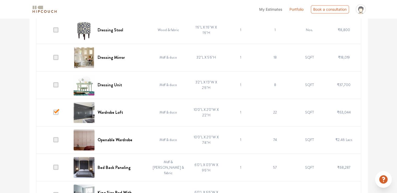
scroll to position [810, 0]
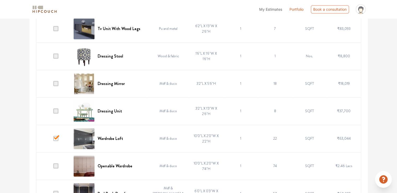
click at [57, 54] on span at bounding box center [55, 55] width 5 height 5
click at [53, 57] on input "checkbox" at bounding box center [53, 57] width 0 height 0
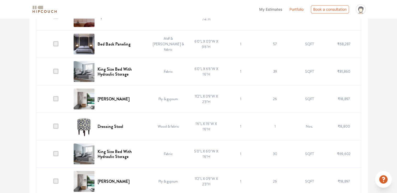
scroll to position [967, 0]
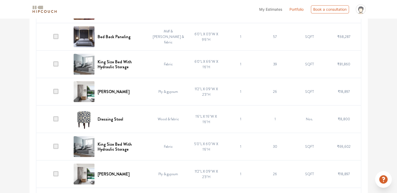
click at [59, 63] on span at bounding box center [55, 63] width 5 height 5
click at [53, 65] on input "checkbox" at bounding box center [53, 65] width 0 height 0
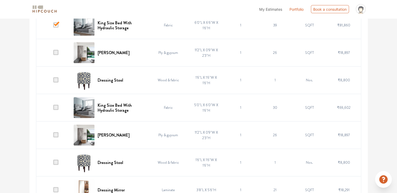
scroll to position [1019, 0]
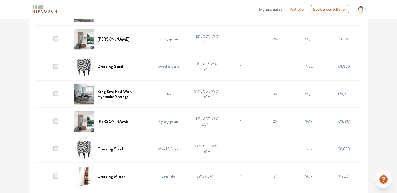
click at [57, 66] on span at bounding box center [55, 66] width 5 height 5
click at [53, 68] on input "checkbox" at bounding box center [53, 68] width 0 height 0
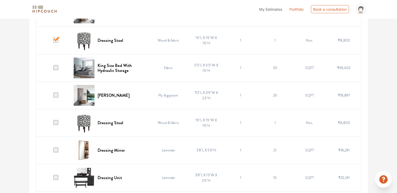
click at [57, 66] on span at bounding box center [55, 67] width 5 height 5
click at [53, 69] on input "checkbox" at bounding box center [53, 69] width 0 height 0
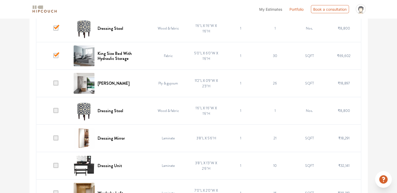
scroll to position [1071, 0]
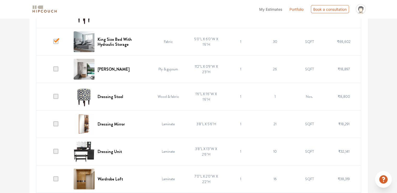
click at [56, 94] on span at bounding box center [55, 96] width 5 height 5
click at [53, 98] on input "checkbox" at bounding box center [53, 98] width 0 height 0
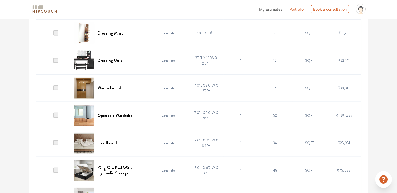
scroll to position [1176, 0]
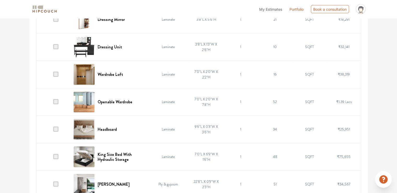
click at [56, 73] on span at bounding box center [55, 74] width 5 height 5
click at [53, 75] on input "checkbox" at bounding box center [53, 75] width 0 height 0
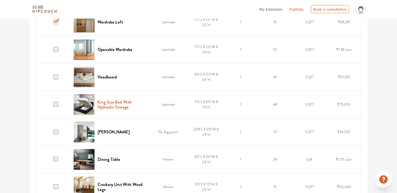
scroll to position [1254, 0]
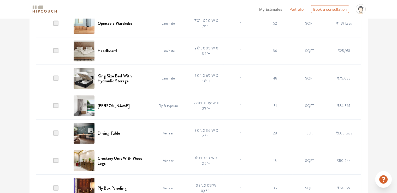
click at [55, 78] on span at bounding box center [55, 77] width 5 height 5
click at [53, 79] on input "checkbox" at bounding box center [53, 79] width 0 height 0
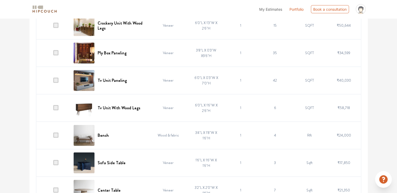
scroll to position [1411, 0]
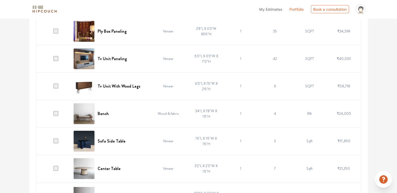
click at [57, 112] on span at bounding box center [55, 113] width 5 height 5
click at [53, 115] on input "checkbox" at bounding box center [53, 115] width 0 height 0
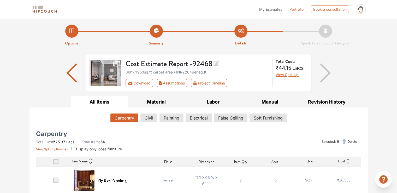
scroll to position [0, 0]
click at [350, 140] on span "Delete" at bounding box center [352, 141] width 10 height 5
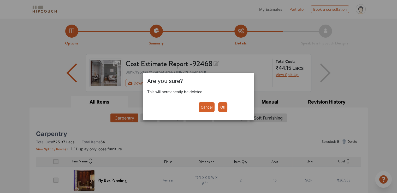
click at [223, 106] on button "Ok" at bounding box center [222, 107] width 9 height 10
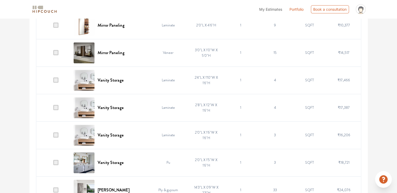
scroll to position [601, 0]
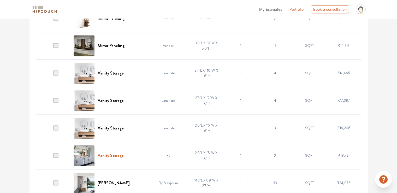
click at [118, 154] on h6 "Vanity Storage" at bounding box center [111, 155] width 26 height 5
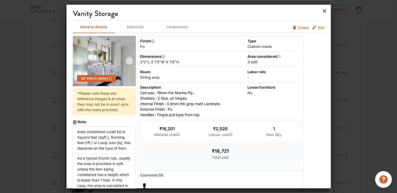
click at [323, 11] on icon at bounding box center [325, 11] width 8 height 8
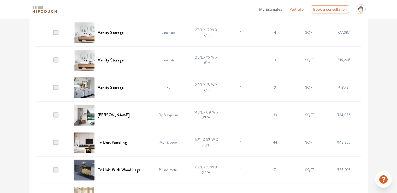
scroll to position [679, 0]
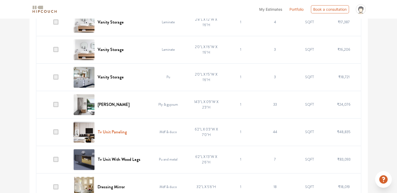
click at [122, 130] on h6 "Tv Unit Paneling" at bounding box center [112, 131] width 29 height 5
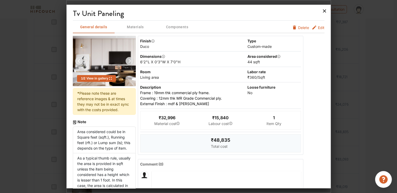
click at [325, 11] on icon at bounding box center [324, 10] width 3 height 3
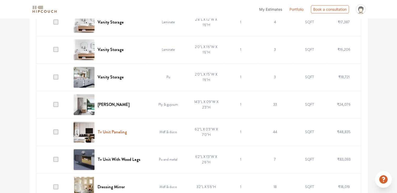
click at [115, 131] on h6 "Tv Unit Paneling" at bounding box center [112, 131] width 29 height 5
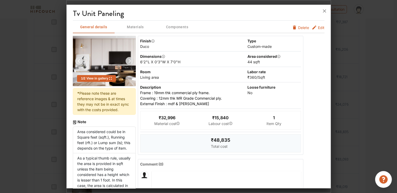
click at [318, 27] on span "Edit" at bounding box center [321, 27] width 7 height 5
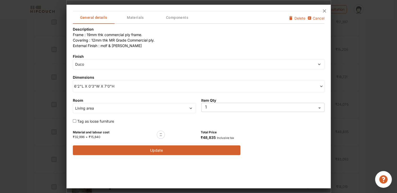
click at [102, 89] on div "6'2"L X 0'3"W X 7'0"H" at bounding box center [199, 86] width 252 height 12
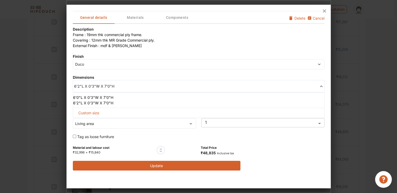
click at [92, 114] on span "Custom size" at bounding box center [88, 113] width 25 height 10
click at [91, 122] on input "text" at bounding box center [92, 121] width 30 height 9
type input "9"
click at [154, 119] on input "text" at bounding box center [154, 121] width 30 height 9
click at [178, 119] on input "text" at bounding box center [183, 121] width 30 height 9
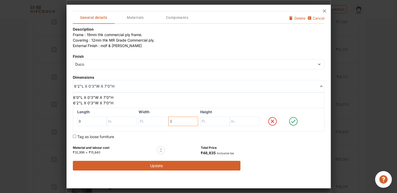
type input "3"
click at [214, 121] on input "text" at bounding box center [215, 121] width 30 height 9
type input "9"
click at [149, 67] on div "Duco" at bounding box center [199, 64] width 252 height 10
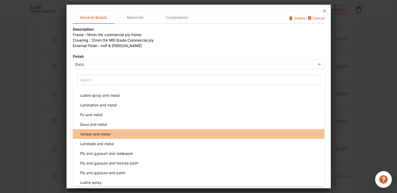
scroll to position [731, 0]
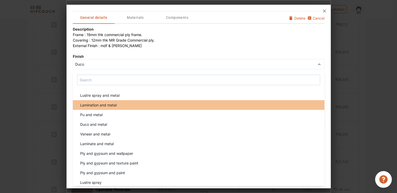
click at [112, 103] on span "Lamination and metal" at bounding box center [98, 104] width 37 height 5
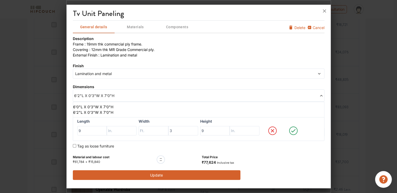
click at [295, 131] on icon at bounding box center [294, 130] width 20 height 10
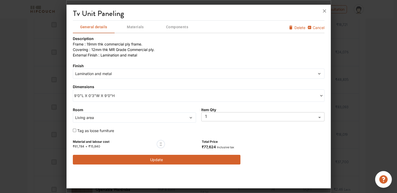
click at [195, 158] on button "Update" at bounding box center [157, 160] width 168 height 10
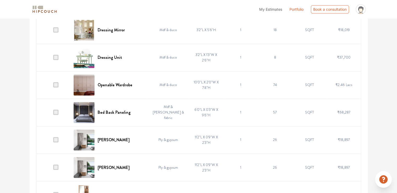
scroll to position [862, 0]
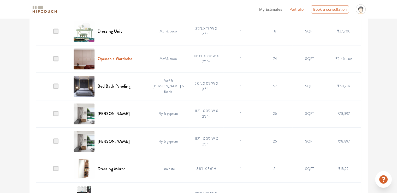
click at [107, 58] on h6 "Openable Wardrobe" at bounding box center [115, 58] width 35 height 5
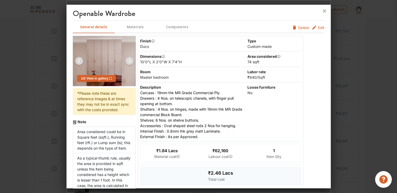
click at [318, 27] on span "Edit" at bounding box center [321, 27] width 7 height 5
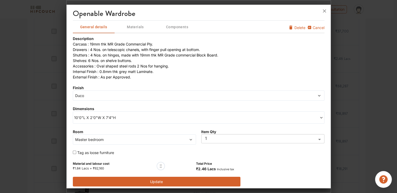
scroll to position [3, 0]
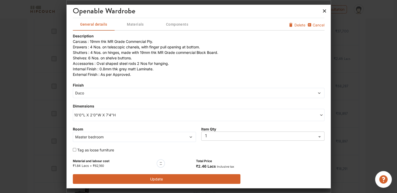
click at [324, 11] on icon at bounding box center [324, 10] width 3 height 3
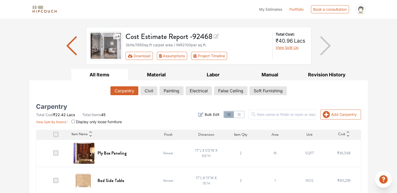
scroll to position [0, 0]
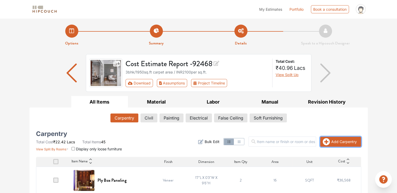
click at [345, 141] on button "Add Carpentry" at bounding box center [341, 142] width 41 height 10
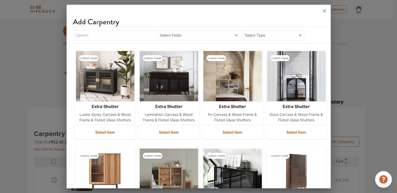
click at [141, 40] on div at bounding box center [115, 35] width 83 height 10
click at [137, 35] on input "text" at bounding box center [115, 35] width 83 height 10
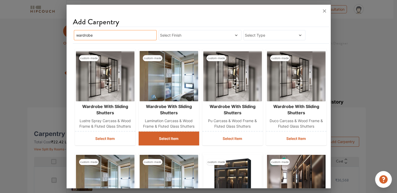
type input "wardrobe"
click at [179, 139] on button "Select Item" at bounding box center [169, 138] width 61 height 14
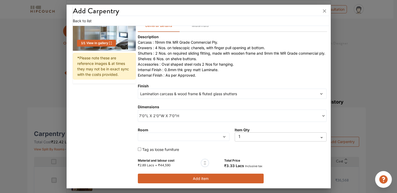
scroll to position [54, 0]
click at [186, 114] on span "7'0"L X 2'0"W X 7'0"H" at bounding box center [185, 115] width 93 height 5
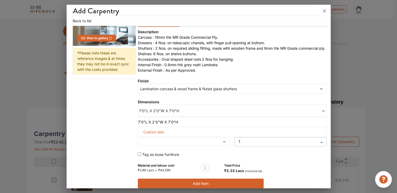
click at [163, 137] on span "Custom size" at bounding box center [153, 132] width 25 height 10
click at [150, 145] on input "text" at bounding box center [153, 140] width 22 height 9
type input "7"
click at [195, 145] on input "text" at bounding box center [199, 140] width 22 height 9
type input "2"
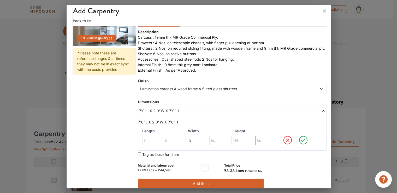
click at [241, 145] on input "text" at bounding box center [245, 140] width 22 height 9
type input "9"
click at [299, 145] on icon at bounding box center [303, 140] width 15 height 10
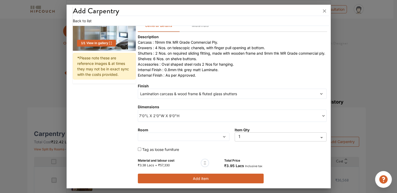
click at [171, 137] on span at bounding box center [171, 137] width 65 height 4
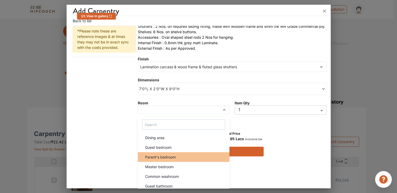
scroll to position [80, 0]
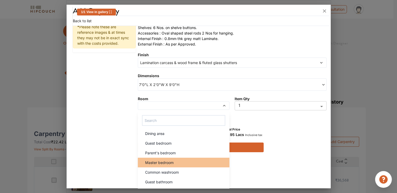
click at [165, 167] on li "Master bedroom" at bounding box center [184, 163] width 92 height 10
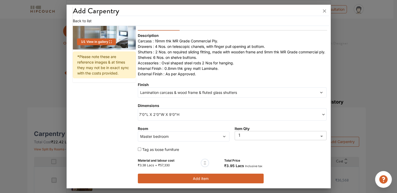
scroll to position [55, 0]
click at [202, 179] on button "Add item" at bounding box center [201, 178] width 126 height 10
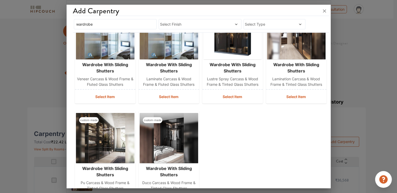
scroll to position [184, 0]
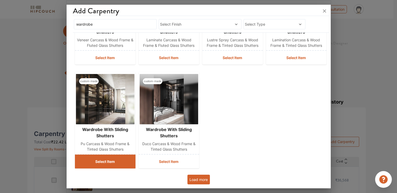
click at [108, 162] on button "Select Item" at bounding box center [105, 161] width 61 height 14
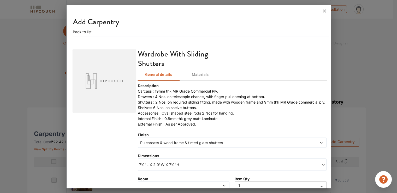
scroll to position [52, 0]
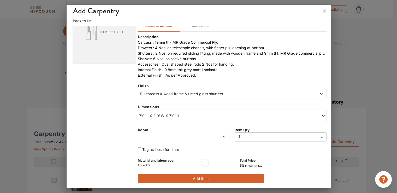
click at [167, 113] on div "7'0"L X 2'0"W X 7'0"H" at bounding box center [232, 115] width 189 height 12
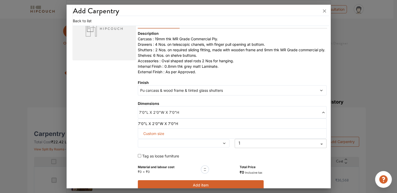
click at [159, 137] on span "Custom size" at bounding box center [153, 134] width 25 height 10
click at [148, 146] on input "text" at bounding box center [153, 141] width 22 height 9
type input "7"
click at [194, 147] on input "text" at bounding box center [199, 141] width 22 height 9
type input "2"
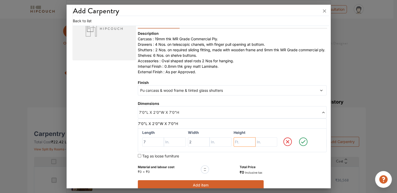
click at [240, 147] on input "text" at bounding box center [245, 141] width 22 height 9
type input "9"
click at [299, 146] on icon at bounding box center [303, 141] width 15 height 10
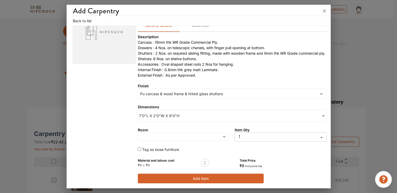
click at [197, 180] on button "Add item" at bounding box center [201, 178] width 126 height 10
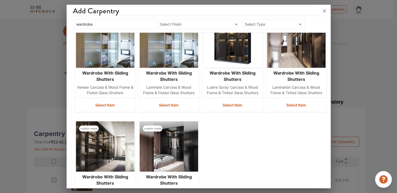
scroll to position [184, 0]
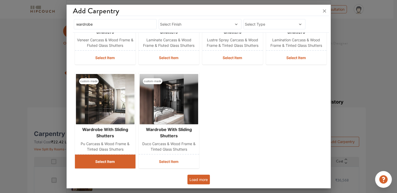
click at [107, 162] on button "Select Item" at bounding box center [105, 161] width 61 height 14
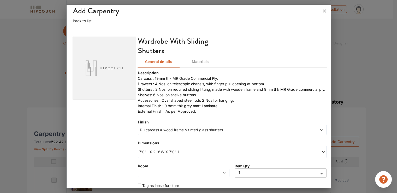
scroll to position [53, 0]
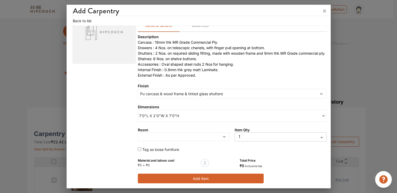
click at [168, 118] on span "7'0"L X 2'0"W X 7'0"H" at bounding box center [185, 115] width 93 height 5
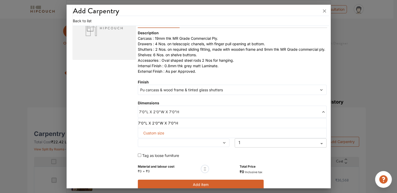
click at [157, 137] on span "Custom size" at bounding box center [153, 133] width 25 height 10
click at [236, 146] on input "text" at bounding box center [245, 141] width 22 height 9
type input "9"
click at [191, 146] on input "text" at bounding box center [199, 141] width 22 height 9
type input "2"
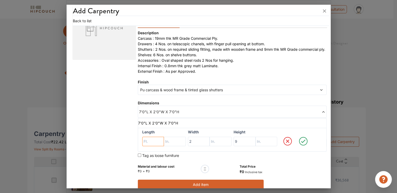
click at [153, 145] on input "text" at bounding box center [153, 141] width 22 height 9
type input "7"
click at [300, 146] on icon at bounding box center [303, 141] width 15 height 10
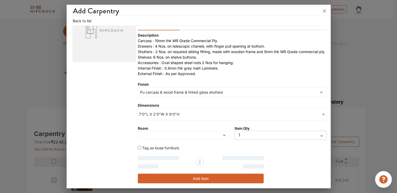
click at [205, 137] on span at bounding box center [216, 135] width 22 height 4
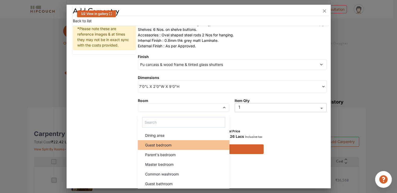
scroll to position [79, 0]
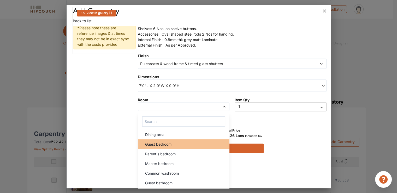
click at [169, 147] on span "Guest bedroom" at bounding box center [158, 143] width 26 height 5
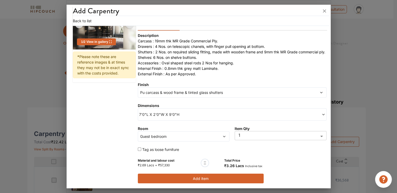
scroll to position [55, 0]
click at [193, 177] on button "Add item" at bounding box center [201, 178] width 126 height 10
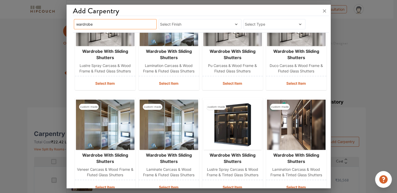
drag, startPoint x: 109, startPoint y: 23, endPoint x: 64, endPoint y: 24, distance: 45.2
click at [66, 24] on div "Add Carpentry wardrobe Select Finish Select Type custom-made wardrobe with slid…" at bounding box center [198, 96] width 265 height 193
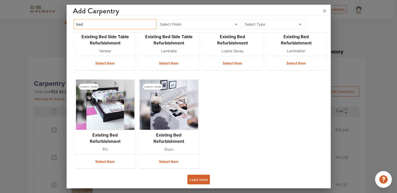
scroll to position [52, 0]
type input "bed"
click at [204, 177] on button "Load more" at bounding box center [199, 179] width 22 height 10
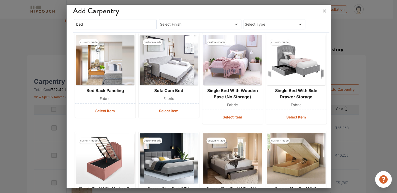
scroll to position [325, 0]
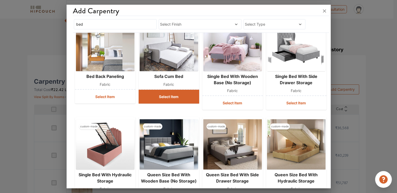
click at [178, 97] on button "Select Item" at bounding box center [169, 97] width 61 height 14
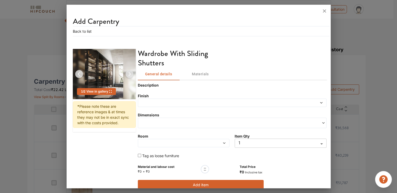
scroll to position [0, 0]
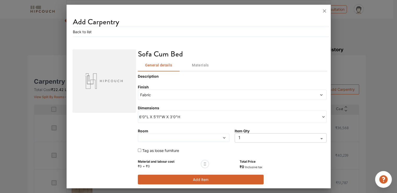
click at [164, 137] on span at bounding box center [171, 138] width 65 height 4
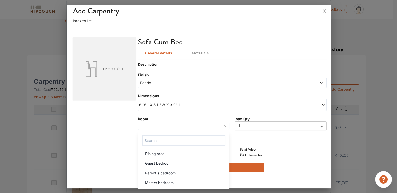
scroll to position [26, 0]
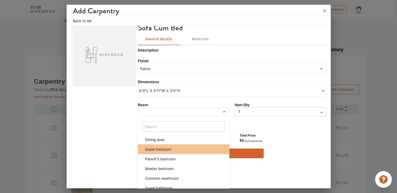
click at [170, 149] on span "Guest bedroom" at bounding box center [158, 148] width 26 height 5
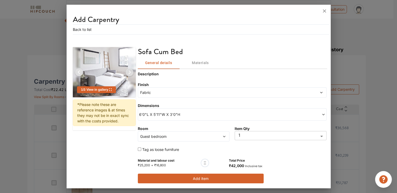
scroll to position [2, 0]
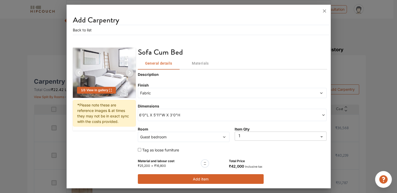
click at [162, 90] on span "Fabric" at bounding box center [208, 92] width 138 height 5
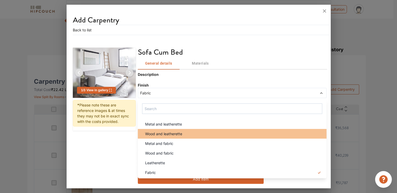
click at [187, 132] on div "Wood and leatherette" at bounding box center [234, 133] width 186 height 5
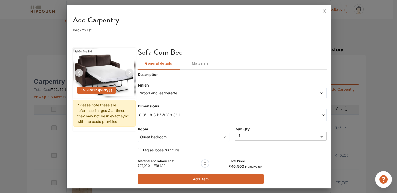
click at [167, 94] on span "Wood and leatherette" at bounding box center [208, 92] width 138 height 5
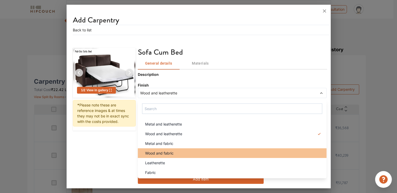
click at [165, 153] on span "Wood and fabric" at bounding box center [159, 152] width 28 height 5
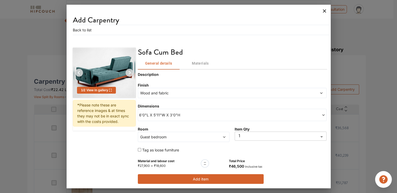
click at [324, 11] on icon at bounding box center [324, 10] width 3 height 3
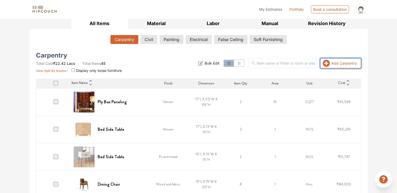
scroll to position [52, 0]
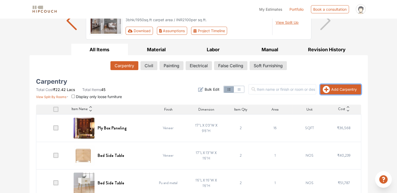
click at [343, 90] on button "Add Carpentry" at bounding box center [341, 89] width 41 height 10
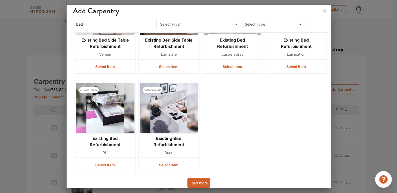
scroll to position [168, 0]
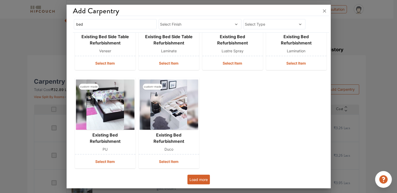
click at [193, 177] on button "Load more" at bounding box center [199, 179] width 22 height 10
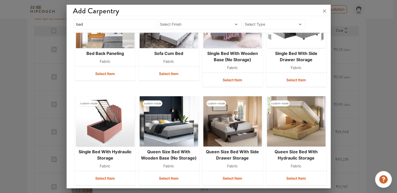
scroll to position [364, 0]
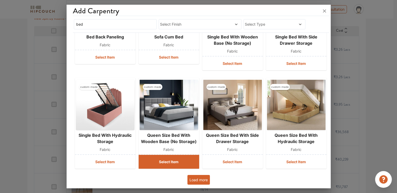
click at [165, 160] on button "Select Item" at bounding box center [169, 162] width 61 height 14
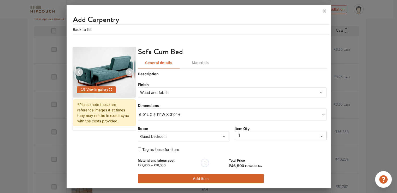
scroll to position [1, 0]
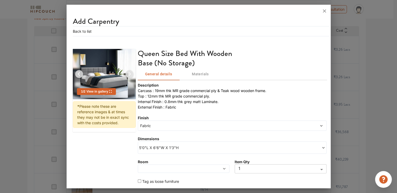
click at [170, 149] on span "5'0"L X 6'6"W X 1'3"H" at bounding box center [185, 147] width 93 height 5
click at [159, 126] on span "Fabric" at bounding box center [208, 125] width 138 height 5
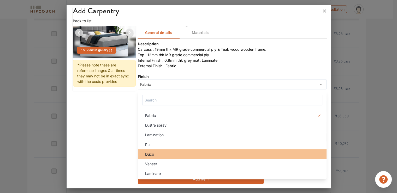
scroll to position [157, 0]
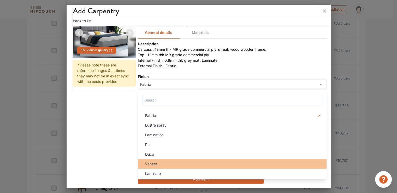
click at [151, 163] on span "Veneer" at bounding box center [151, 163] width 12 height 5
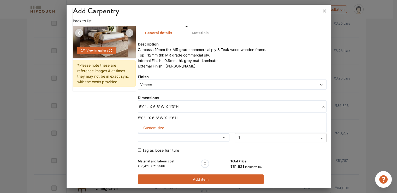
scroll to position [42, 0]
click at [195, 139] on div at bounding box center [184, 137] width 92 height 8
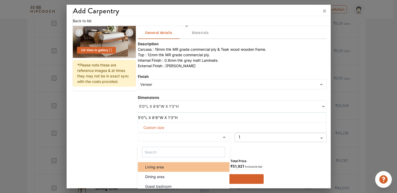
scroll to position [22, 0]
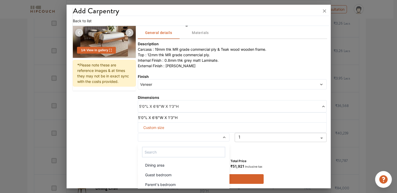
click at [168, 174] on span "Guest bedroom" at bounding box center [158, 174] width 26 height 5
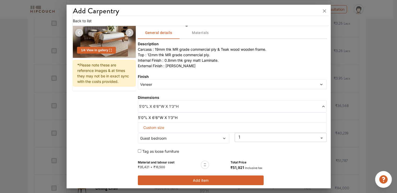
click at [200, 181] on button "Add item" at bounding box center [201, 180] width 126 height 10
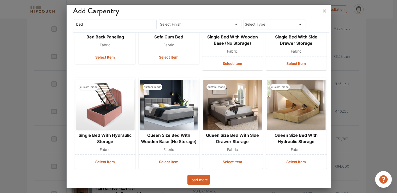
scroll to position [183, 0]
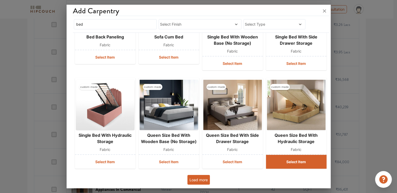
click at [273, 161] on button "Select Item" at bounding box center [296, 162] width 61 height 14
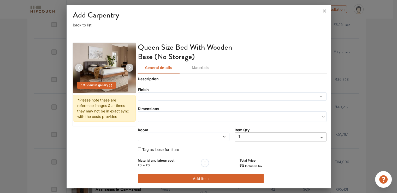
scroll to position [1, 0]
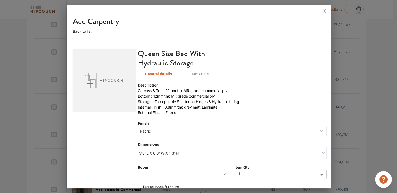
click at [180, 130] on span "Fabric" at bounding box center [208, 130] width 138 height 5
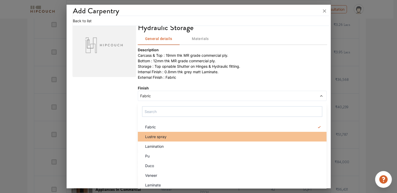
scroll to position [38, 0]
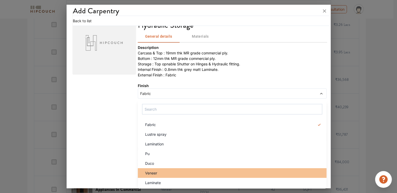
click at [169, 171] on div "Veneer" at bounding box center [234, 172] width 186 height 5
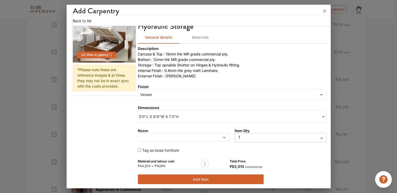
scroll to position [38, 0]
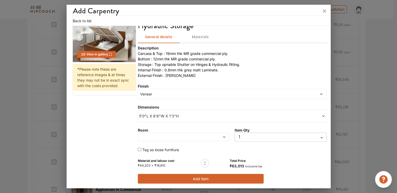
click at [166, 137] on span at bounding box center [171, 137] width 65 height 4
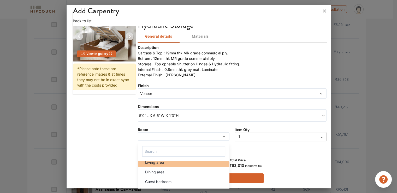
scroll to position [22, 0]
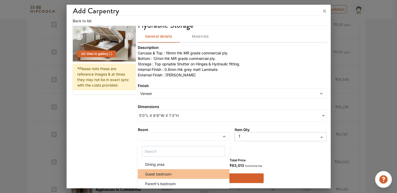
click at [163, 173] on span "Guest bedroom" at bounding box center [158, 173] width 26 height 5
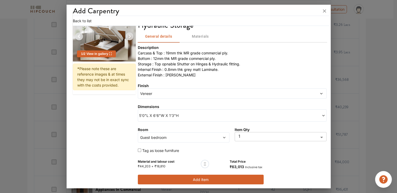
click at [194, 178] on button "Add item" at bounding box center [201, 179] width 126 height 10
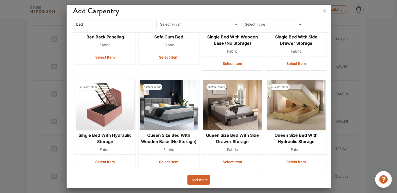
scroll to position [261, 0]
click at [204, 179] on button "Load more" at bounding box center [199, 180] width 22 height 10
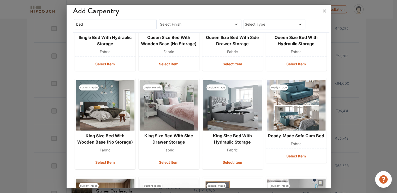
scroll to position [469, 0]
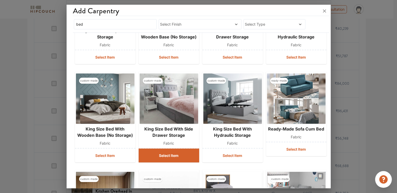
click at [165, 156] on button "Select Item" at bounding box center [169, 155] width 61 height 14
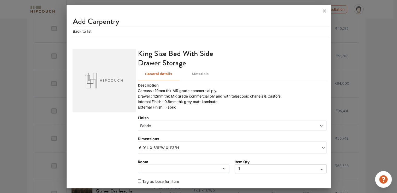
click at [158, 127] on span "Fabric" at bounding box center [208, 125] width 138 height 5
click at [160, 126] on span "Fabric" at bounding box center [208, 125] width 138 height 5
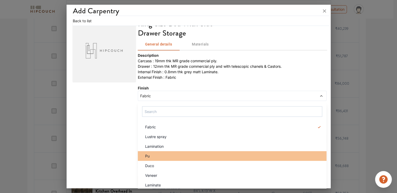
scroll to position [33, 0]
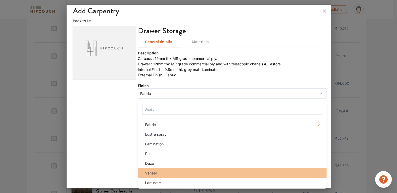
click at [166, 170] on div "Veneer" at bounding box center [234, 172] width 186 height 5
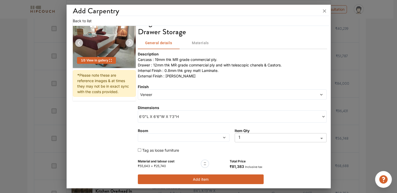
scroll to position [32, 0]
click at [170, 137] on span at bounding box center [171, 137] width 65 height 4
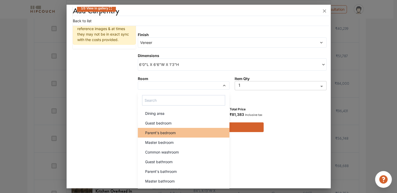
scroll to position [85, 0]
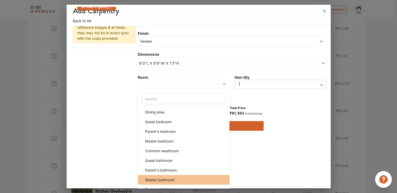
click at [169, 179] on span "Master bathroom" at bounding box center [160, 179] width 30 height 5
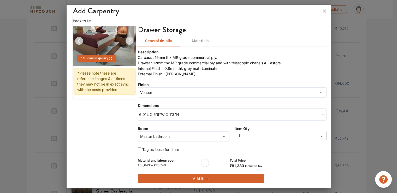
scroll to position [33, 0]
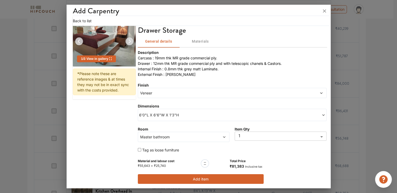
click at [166, 134] on span "Master bathroom" at bounding box center [171, 136] width 65 height 5
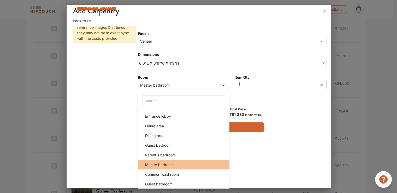
click at [164, 164] on span "Master bedroom" at bounding box center [159, 164] width 28 height 5
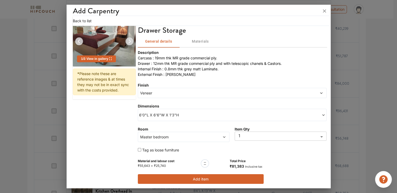
click at [167, 178] on button "Add item" at bounding box center [201, 179] width 126 height 10
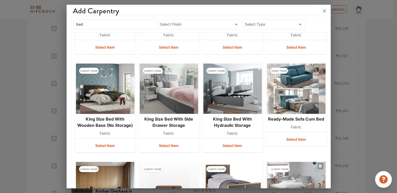
scroll to position [476, 0]
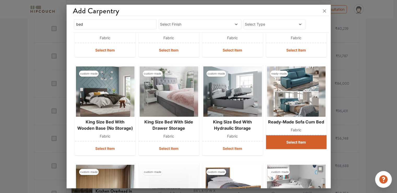
click at [289, 144] on button "Select Item" at bounding box center [296, 142] width 61 height 14
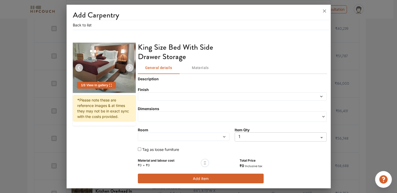
scroll to position [1, 0]
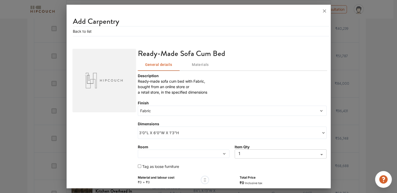
click at [167, 133] on span "3'0"L X 6'0"W X 1'3"H" at bounding box center [185, 132] width 93 height 5
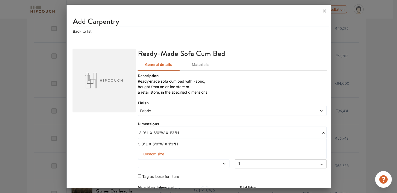
click at [156, 153] on span "Custom size" at bounding box center [153, 154] width 25 height 10
click at [148, 114] on div "Fabric" at bounding box center [232, 111] width 189 height 10
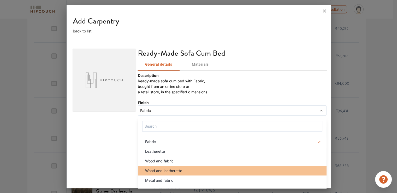
scroll to position [27, 0]
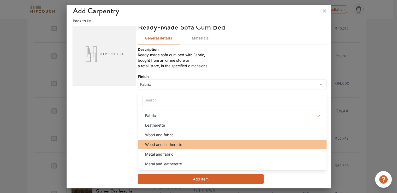
click at [170, 144] on span "Wood and leatherette" at bounding box center [163, 144] width 37 height 5
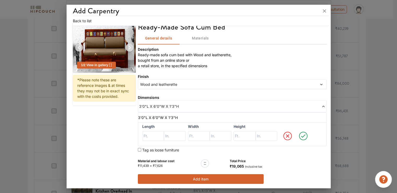
click at [177, 85] on span "Wood and leatherette" at bounding box center [208, 84] width 138 height 5
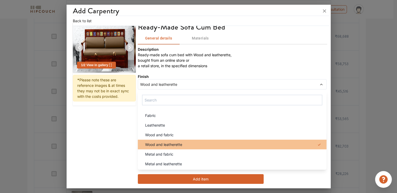
scroll to position [392, 0]
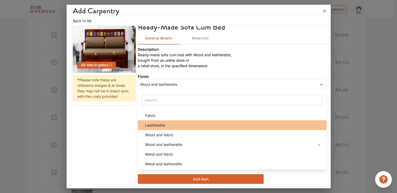
click at [167, 126] on div "Leatherette" at bounding box center [234, 124] width 186 height 5
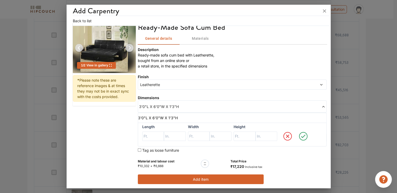
scroll to position [27, 0]
click at [169, 85] on span "Leatherette" at bounding box center [208, 84] width 138 height 5
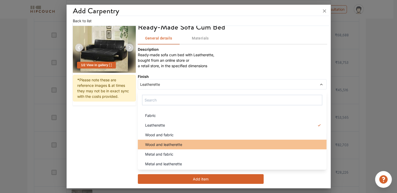
click at [156, 142] on span "Wood and leatherette" at bounding box center [163, 144] width 37 height 5
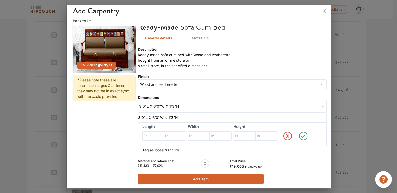
click at [159, 85] on span "Wood and leatherette" at bounding box center [208, 84] width 138 height 5
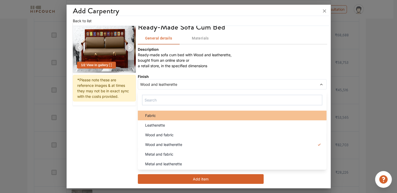
click at [160, 117] on div "Fabric" at bounding box center [234, 115] width 186 height 5
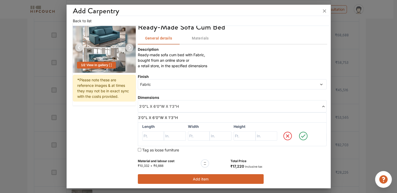
click at [164, 85] on span "Fabric" at bounding box center [208, 84] width 138 height 5
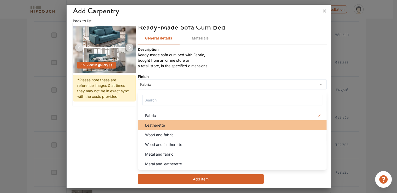
click at [165, 127] on div "Leatherette" at bounding box center [234, 124] width 186 height 5
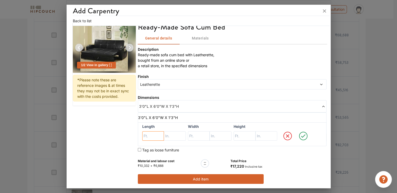
click at [155, 136] on input "text" at bounding box center [153, 135] width 22 height 9
type input "6"
click at [195, 137] on input "text" at bounding box center [199, 135] width 22 height 9
type input "6"
click at [242, 136] on input "text" at bounding box center [245, 135] width 22 height 9
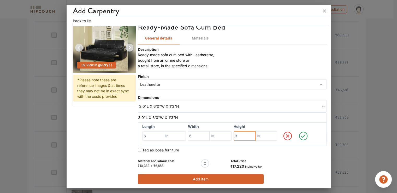
drag, startPoint x: 238, startPoint y: 135, endPoint x: 221, endPoint y: 135, distance: 17.5
click at [222, 135] on div "Length 6 Width 6 Height 3" at bounding box center [232, 134] width 189 height 24
drag, startPoint x: 242, startPoint y: 134, endPoint x: 215, endPoint y: 133, distance: 27.7
click at [215, 133] on div "Length 6 Width 6 Height 16" at bounding box center [232, 134] width 189 height 24
type input "1"
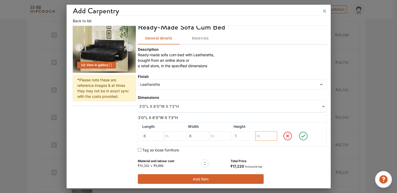
click at [266, 136] on input "text" at bounding box center [267, 135] width 22 height 9
type input "6"
click at [301, 136] on icon at bounding box center [303, 135] width 4 height 3
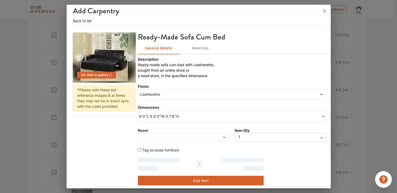
scroll to position [17, 0]
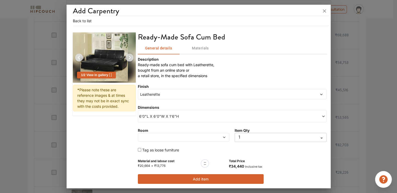
click at [201, 179] on button "Add item" at bounding box center [201, 179] width 126 height 10
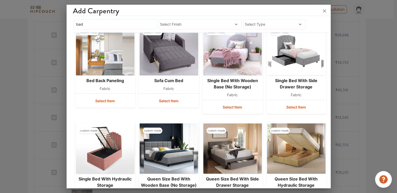
scroll to position [325, 0]
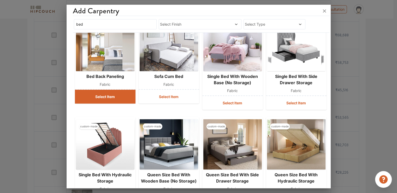
click at [100, 97] on button "Select Item" at bounding box center [105, 97] width 61 height 14
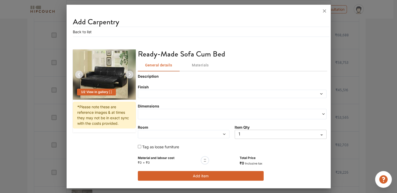
scroll to position [0, 0]
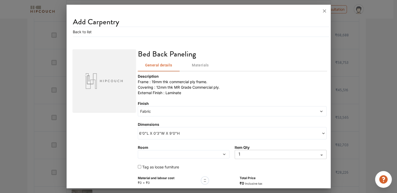
click at [179, 111] on span "Fabric" at bounding box center [208, 110] width 138 height 5
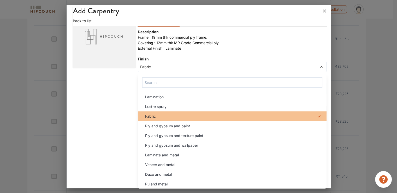
scroll to position [14, 0]
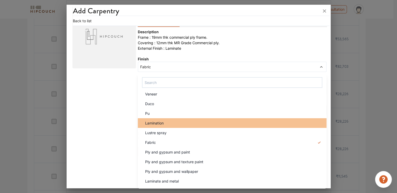
click at [163, 124] on div "Lamination" at bounding box center [234, 122] width 186 height 5
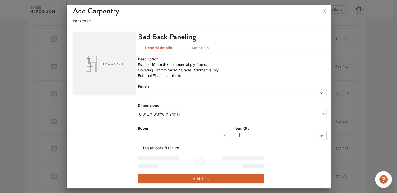
scroll to position [17, 0]
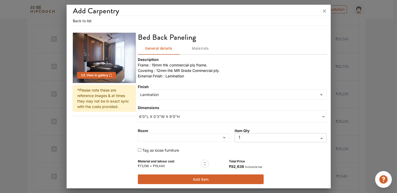
click at [204, 181] on button "Add item" at bounding box center [201, 179] width 126 height 10
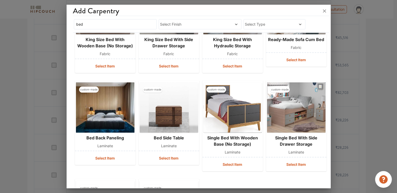
scroll to position [580, 0]
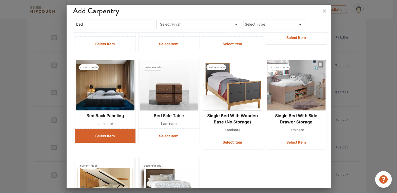
click at [108, 134] on button "Select Item" at bounding box center [105, 136] width 61 height 14
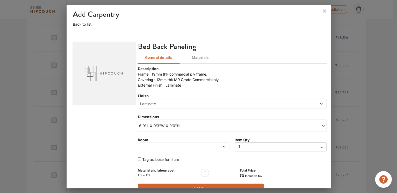
scroll to position [17, 0]
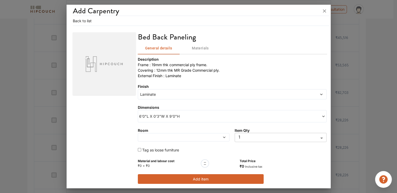
click at [165, 136] on span at bounding box center [171, 137] width 65 height 4
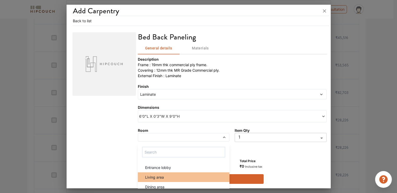
click at [164, 175] on div "Living area" at bounding box center [185, 176] width 89 height 5
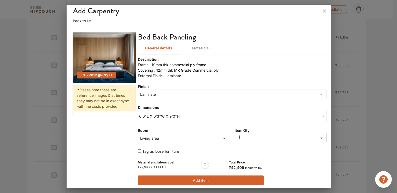
click at [149, 93] on span "Laminate" at bounding box center [208, 93] width 138 height 5
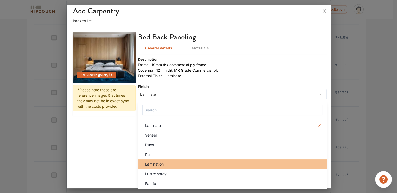
click at [163, 162] on div "Lamination" at bounding box center [234, 163] width 186 height 5
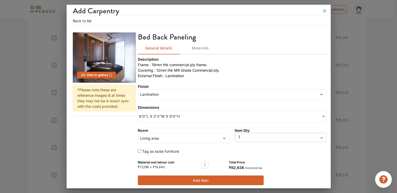
click at [223, 177] on button "Add item" at bounding box center [201, 180] width 126 height 10
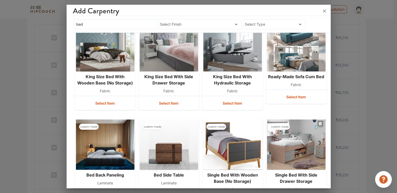
scroll to position [560, 0]
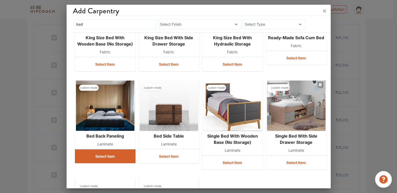
click at [107, 156] on button "Select Item" at bounding box center [105, 156] width 61 height 14
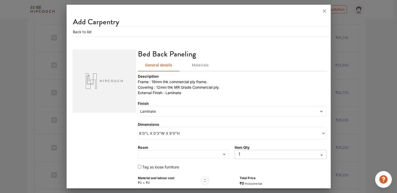
click at [175, 112] on span "Laminate" at bounding box center [208, 110] width 138 height 5
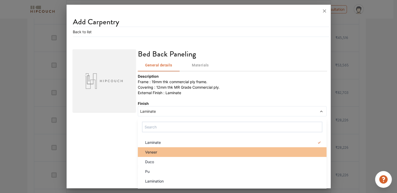
click at [170, 154] on div "Veneer" at bounding box center [234, 151] width 186 height 5
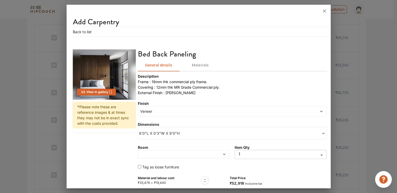
click at [190, 150] on div at bounding box center [184, 154] width 92 height 8
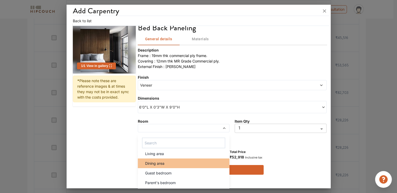
scroll to position [22, 0]
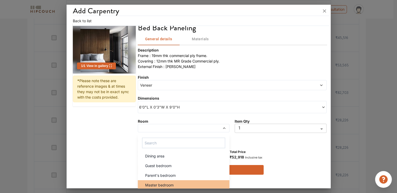
click at [172, 185] on span "Master bedroom" at bounding box center [159, 184] width 28 height 5
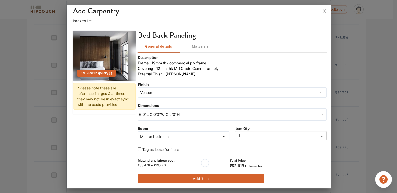
scroll to position [18, 0]
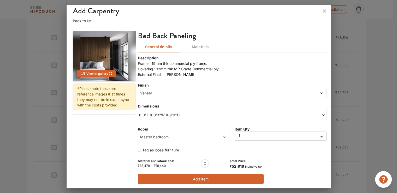
click at [218, 179] on button "Add item" at bounding box center [201, 179] width 126 height 10
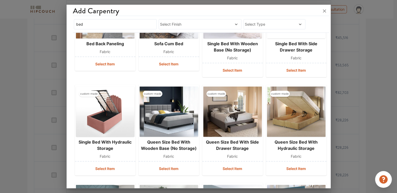
scroll to position [326, 0]
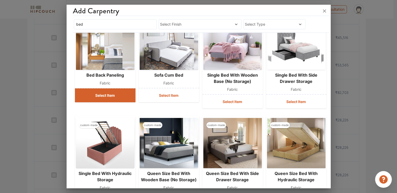
click at [99, 96] on button "Select Item" at bounding box center [105, 95] width 61 height 14
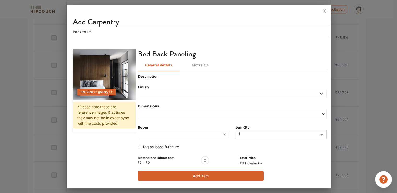
scroll to position [0, 0]
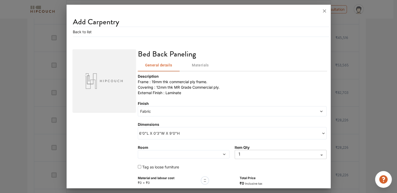
click at [154, 107] on div "Fabric" at bounding box center [232, 111] width 189 height 10
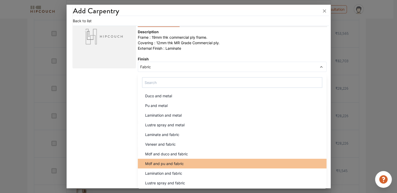
scroll to position [496, 0]
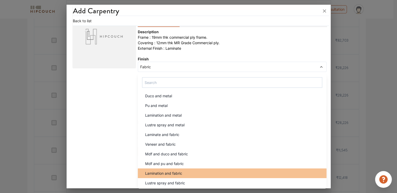
click at [176, 172] on span "Lamination and fabric" at bounding box center [163, 172] width 37 height 5
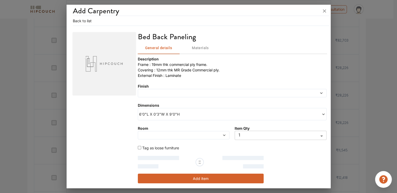
scroll to position [17, 0]
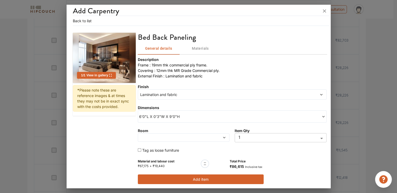
click at [172, 114] on span "6'0"L X 0'3"W X 9'0"H" at bounding box center [185, 116] width 93 height 5
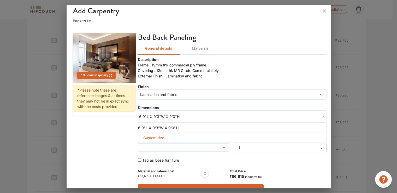
click at [155, 141] on span "Custom size" at bounding box center [153, 138] width 25 height 10
click at [150, 147] on input "text" at bounding box center [153, 145] width 22 height 9
type input "9"
click at [192, 145] on input "text" at bounding box center [199, 145] width 22 height 9
click at [218, 146] on input "text" at bounding box center [221, 145] width 22 height 9
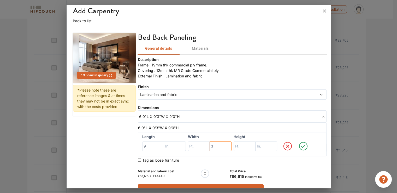
type input "3"
click at [240, 146] on input "text" at bounding box center [245, 145] width 22 height 9
type input "9"
click at [300, 146] on icon at bounding box center [303, 146] width 15 height 10
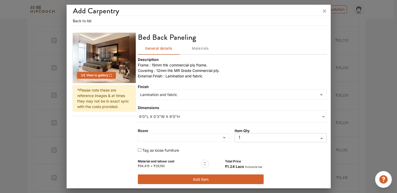
click at [194, 137] on span at bounding box center [171, 138] width 65 height 4
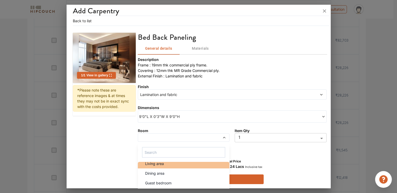
scroll to position [22, 0]
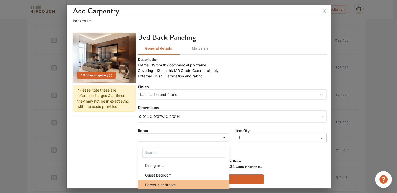
click at [171, 183] on span "Parent's bedroom" at bounding box center [160, 184] width 31 height 5
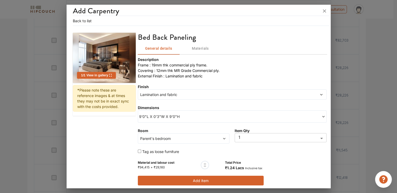
click at [202, 180] on button "Add item" at bounding box center [201, 181] width 126 height 10
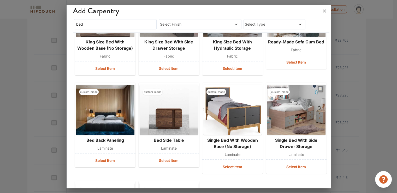
scroll to position [560, 0]
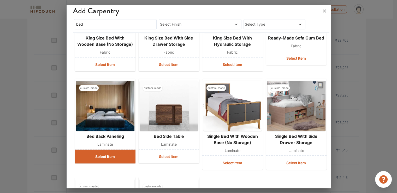
click at [110, 154] on button "Select Item" at bounding box center [105, 156] width 61 height 14
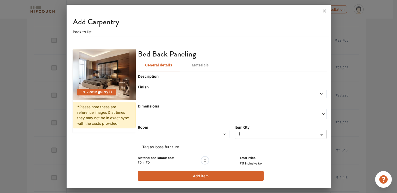
scroll to position [0, 0]
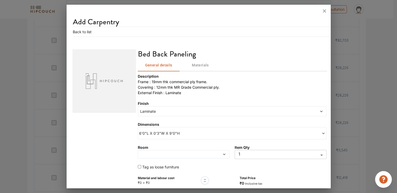
click at [158, 111] on span "Laminate" at bounding box center [208, 110] width 138 height 5
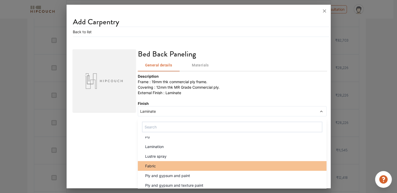
scroll to position [26, 0]
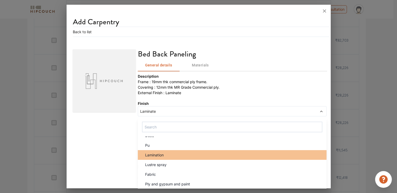
click at [179, 153] on div "Lamination" at bounding box center [234, 154] width 186 height 5
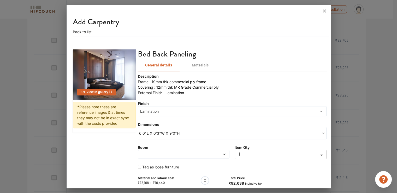
click at [177, 154] on span at bounding box center [171, 154] width 65 height 4
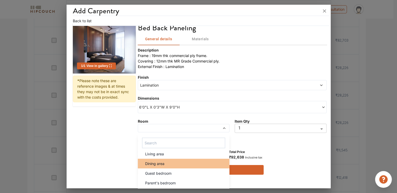
scroll to position [22, 0]
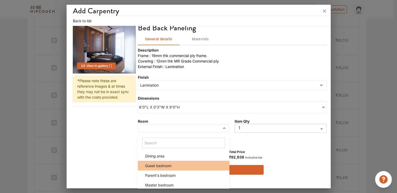
click at [172, 164] on div "Guest bedroom" at bounding box center [185, 165] width 89 height 5
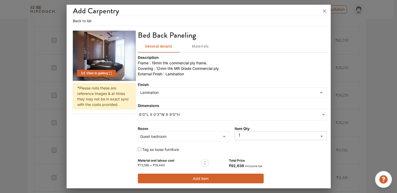
scroll to position [18, 0]
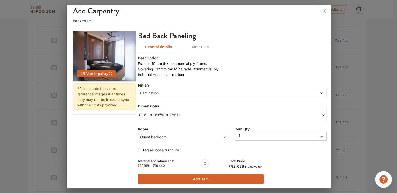
click at [194, 179] on button "Add item" at bounding box center [201, 179] width 126 height 10
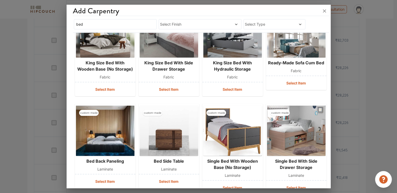
scroll to position [535, 0]
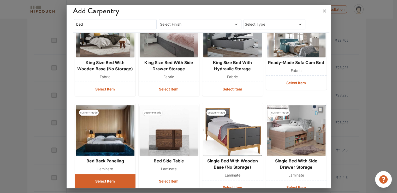
click at [102, 179] on button "Select Item" at bounding box center [105, 181] width 61 height 14
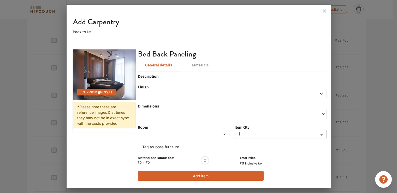
scroll to position [0, 0]
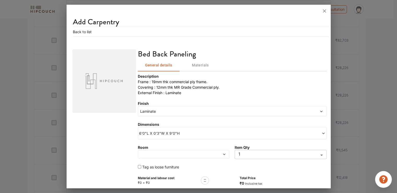
click at [150, 111] on span "Laminate" at bounding box center [208, 110] width 138 height 5
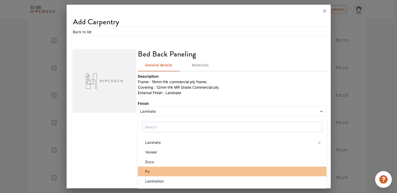
scroll to position [26, 0]
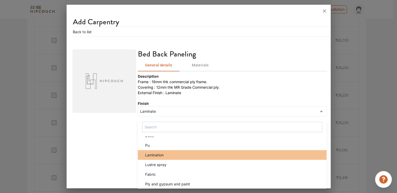
click at [164, 157] on li "Lamination" at bounding box center [232, 155] width 189 height 10
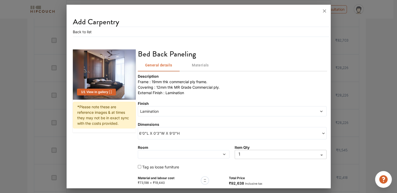
click at [167, 133] on span "6'0"L X 0'3"W X 9'0"H" at bounding box center [185, 132] width 93 height 5
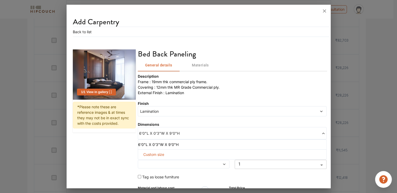
click at [160, 154] on span "Custom size" at bounding box center [153, 154] width 25 height 10
click at [155, 161] on input "text" at bounding box center [153, 162] width 22 height 9
type input "9"
click at [242, 161] on input "text" at bounding box center [245, 162] width 22 height 9
type input "9"
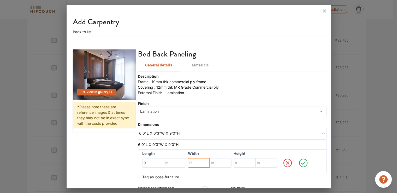
click at [193, 162] on input "text" at bounding box center [199, 162] width 22 height 9
click at [214, 162] on input "text" at bounding box center [221, 162] width 22 height 9
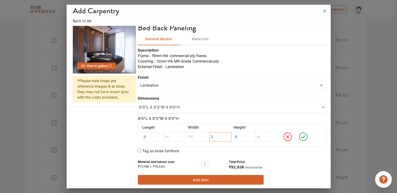
type input "3"
click at [299, 138] on icon at bounding box center [303, 136] width 15 height 10
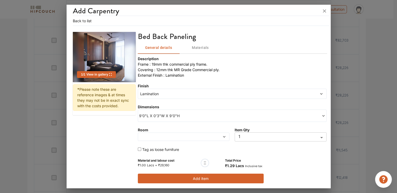
scroll to position [17, 0]
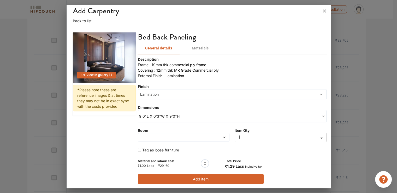
click at [173, 176] on button "Add item" at bounding box center [201, 179] width 126 height 10
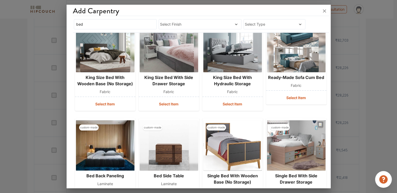
scroll to position [534, 0]
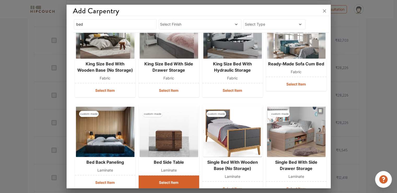
click at [183, 181] on button "Select Item" at bounding box center [169, 182] width 61 height 14
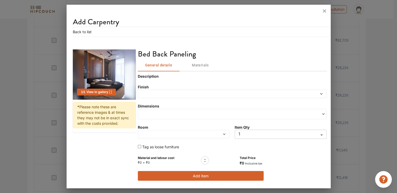
scroll to position [0, 0]
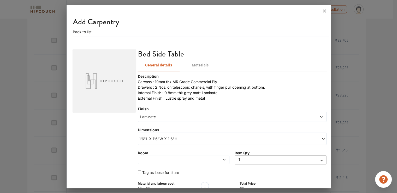
click at [165, 117] on span "Laminate" at bounding box center [208, 116] width 138 height 5
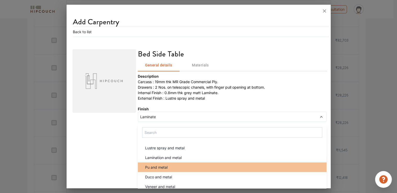
click at [166, 168] on span "Pu and metal" at bounding box center [156, 166] width 22 height 5
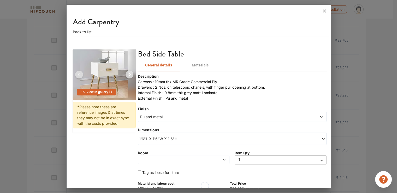
click at [170, 158] on span at bounding box center [171, 160] width 65 height 4
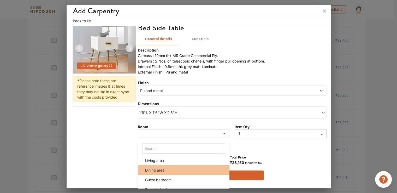
scroll to position [22, 0]
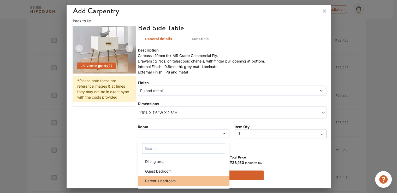
click at [159, 181] on span "Parent's bedroom" at bounding box center [160, 180] width 31 height 5
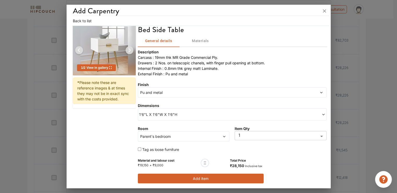
scroll to position [24, 0]
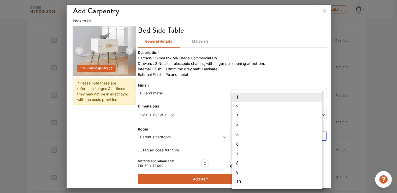
click at [239, 107] on li "2" at bounding box center [277, 106] width 90 height 9
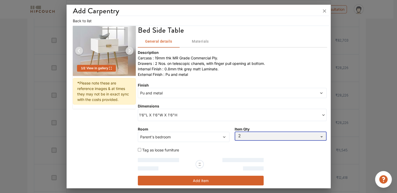
type input "2"
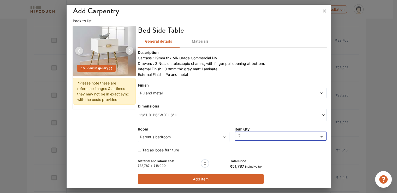
click at [209, 178] on button "Add item" at bounding box center [201, 179] width 126 height 10
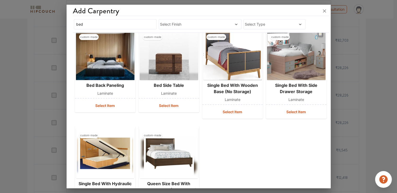
scroll to position [619, 0]
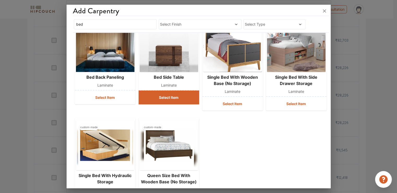
click at [173, 99] on button "Select Item" at bounding box center [169, 97] width 61 height 14
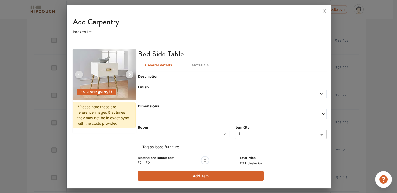
scroll to position [0, 0]
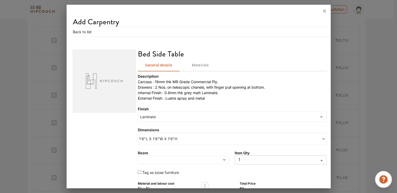
click at [161, 117] on span "Laminate" at bounding box center [208, 116] width 138 height 5
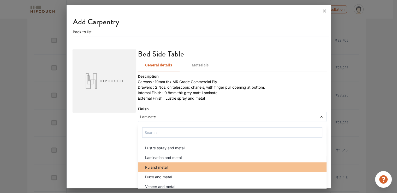
click at [161, 166] on span "Pu and metal" at bounding box center [156, 166] width 22 height 5
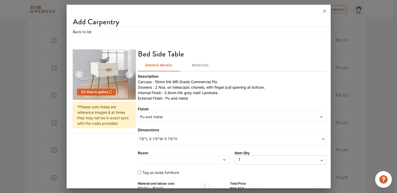
scroll to position [22, 0]
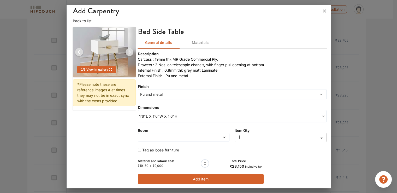
click at [199, 135] on span at bounding box center [171, 137] width 65 height 4
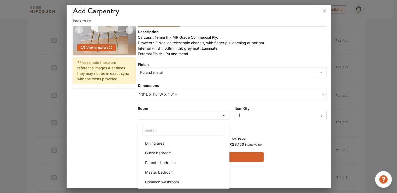
scroll to position [49, 0]
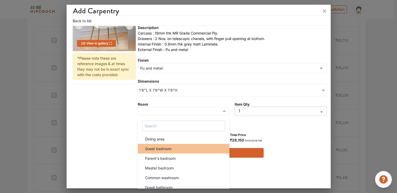
click at [173, 149] on div "Guest bedroom" at bounding box center [185, 148] width 89 height 5
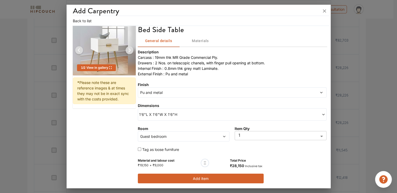
scroll to position [24, 0]
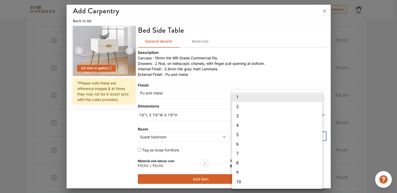
click at [241, 108] on li "2" at bounding box center [277, 106] width 90 height 9
type input "2"
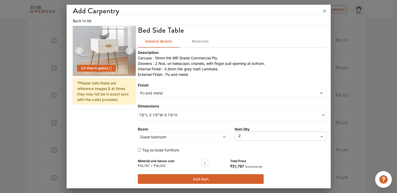
click at [197, 179] on button "Add item" at bounding box center [201, 179] width 126 height 10
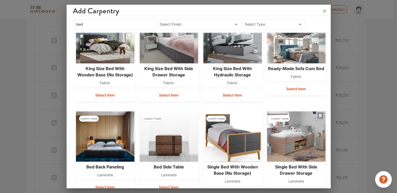
scroll to position [592, 0]
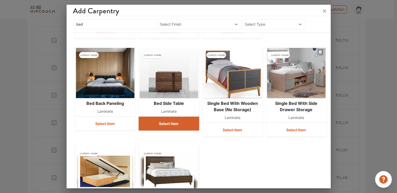
click at [177, 121] on button "Select Item" at bounding box center [169, 124] width 61 height 14
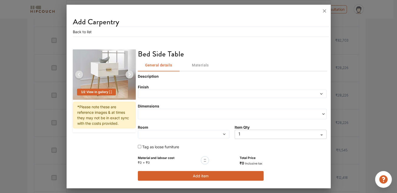
scroll to position [0, 0]
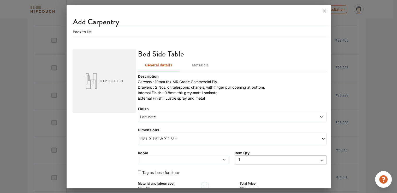
click at [181, 115] on span "Laminate" at bounding box center [208, 116] width 138 height 5
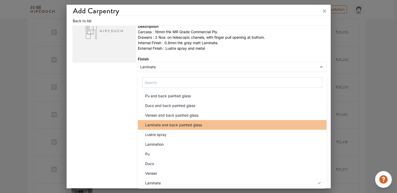
scroll to position [549, 0]
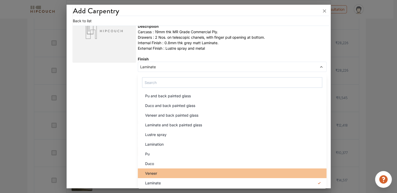
click at [163, 172] on div "Veneer" at bounding box center [234, 172] width 186 height 5
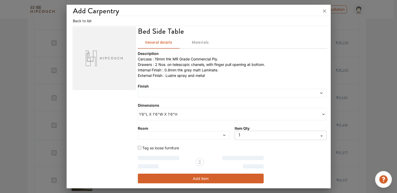
scroll to position [22, 0]
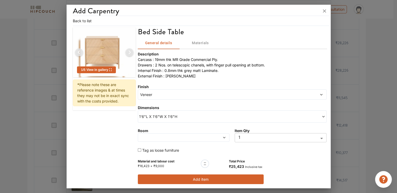
click at [174, 137] on span at bounding box center [171, 138] width 65 height 4
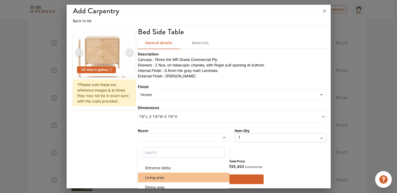
scroll to position [22, 0]
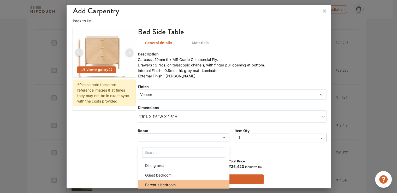
click at [170, 182] on span "Parent's bedroom" at bounding box center [160, 184] width 31 height 5
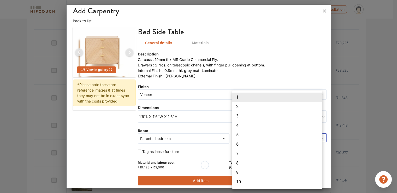
click at [238, 107] on li "2" at bounding box center [277, 106] width 90 height 9
type input "2"
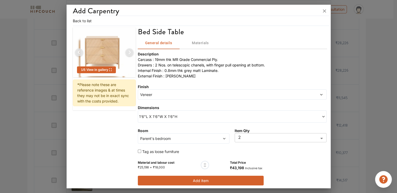
click at [202, 181] on button "Add item" at bounding box center [201, 181] width 126 height 10
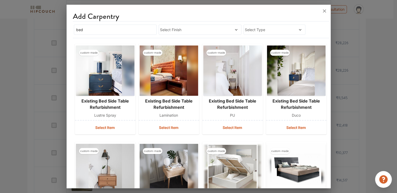
scroll to position [0, 0]
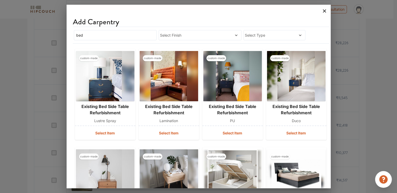
click at [324, 12] on icon at bounding box center [324, 10] width 3 height 3
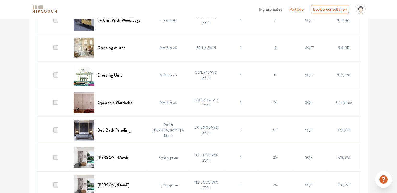
scroll to position [1263, 0]
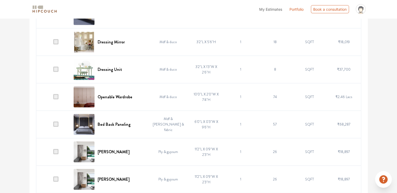
click at [58, 94] on span at bounding box center [55, 96] width 5 height 5
click at [53, 98] on input "checkbox" at bounding box center [53, 98] width 0 height 0
click at [55, 122] on span at bounding box center [55, 123] width 5 height 5
click at [53, 125] on input "checkbox" at bounding box center [53, 125] width 0 height 0
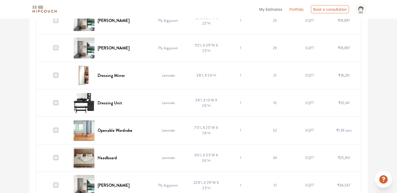
scroll to position [1419, 0]
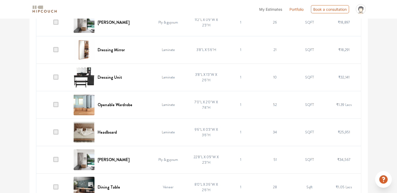
click at [57, 102] on span at bounding box center [55, 104] width 5 height 5
click at [53, 106] on input "checkbox" at bounding box center [53, 106] width 0 height 0
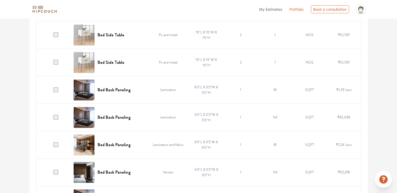
scroll to position [209, 0]
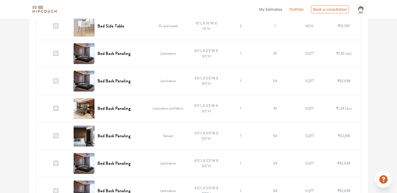
click at [58, 79] on span at bounding box center [55, 80] width 5 height 5
click at [53, 82] on input "checkbox" at bounding box center [53, 82] width 0 height 0
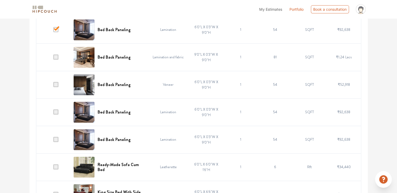
scroll to position [261, 0]
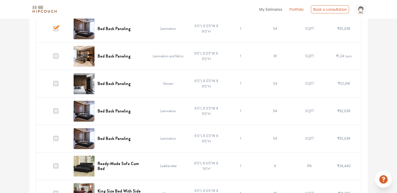
click at [56, 110] on span at bounding box center [55, 110] width 5 height 5
click at [53, 112] on input "checkbox" at bounding box center [53, 112] width 0 height 0
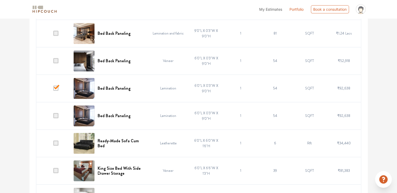
scroll to position [287, 0]
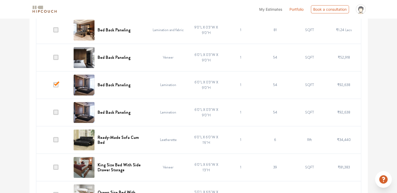
click at [55, 112] on span at bounding box center [55, 111] width 5 height 5
click at [53, 113] on input "checkbox" at bounding box center [53, 113] width 0 height 0
click at [56, 112] on span at bounding box center [55, 111] width 5 height 5
click at [53, 113] on input "checkbox" at bounding box center [53, 113] width 0 height 0
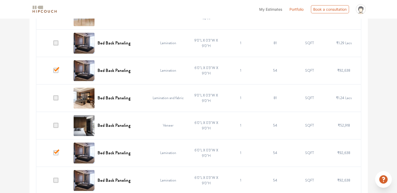
scroll to position [209, 0]
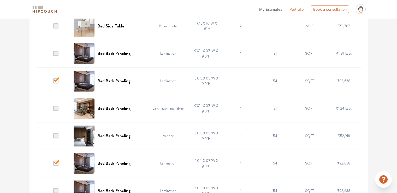
click at [56, 55] on span at bounding box center [55, 53] width 5 height 5
click at [53, 55] on input "checkbox" at bounding box center [53, 55] width 0 height 0
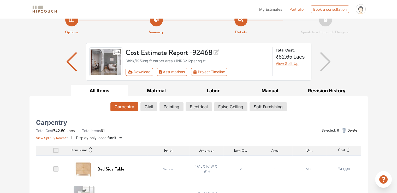
scroll to position [0, 0]
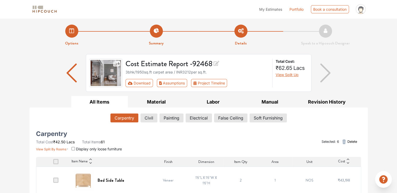
click at [353, 141] on span "Delete" at bounding box center [352, 141] width 10 height 5
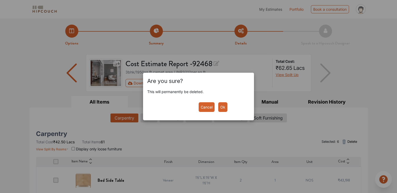
click at [225, 108] on button "Ok" at bounding box center [222, 107] width 9 height 10
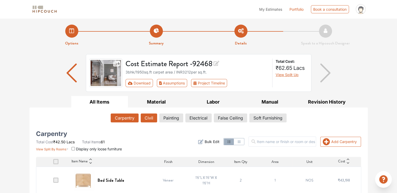
click at [148, 120] on button "Civil" at bounding box center [149, 117] width 16 height 9
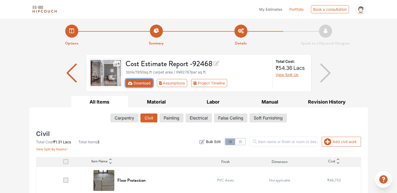
click at [144, 83] on button "Download" at bounding box center [139, 83] width 27 height 8
click at [131, 83] on icon "First group" at bounding box center [130, 82] width 5 height 3
click at [143, 83] on button "Download" at bounding box center [139, 83] width 27 height 8
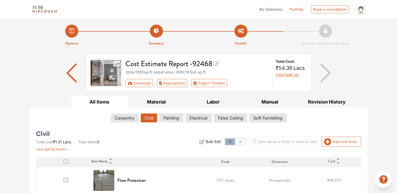
click at [152, 116] on button "Civil" at bounding box center [149, 117] width 16 height 9
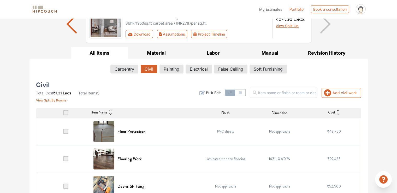
scroll to position [60, 0]
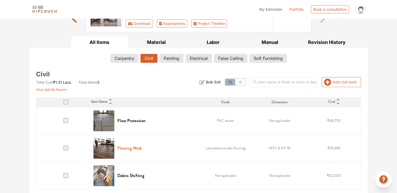
click at [135, 147] on h6 "Flooring Work" at bounding box center [130, 148] width 24 height 5
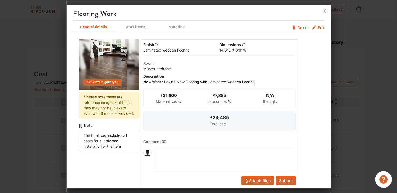
click at [318, 27] on span "Edit" at bounding box center [321, 29] width 7 height 8
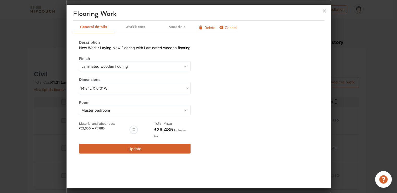
click at [113, 68] on span "Laminated wooden flooring" at bounding box center [120, 65] width 80 height 5
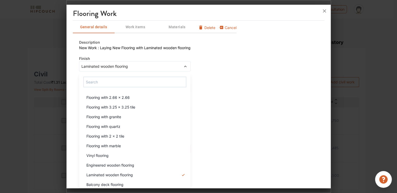
click at [34, 54] on div at bounding box center [198, 96] width 397 height 193
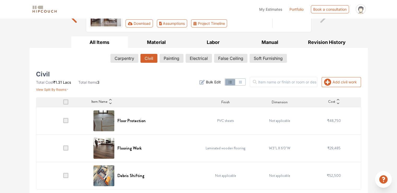
click at [25, 51] on div "Options Summary Details Speak to a Hipcouch Designer Cost Estimate Report - 924…" at bounding box center [198, 76] width 397 height 235
click at [35, 55] on div "Carpentry Civil Painting Electrical False Ceiling Soft Furnishing" at bounding box center [199, 59] width 332 height 15
click at [40, 57] on div "Carpentry Civil Painting Electrical False Ceiling Soft Furnishing" at bounding box center [198, 59] width 325 height 11
click at [46, 57] on div "Carpentry Civil Painting Electrical False Ceiling Soft Furnishing" at bounding box center [198, 59] width 325 height 11
click at [36, 52] on div "Carpentry Civil Painting Electrical False Ceiling Soft Furnishing" at bounding box center [198, 59] width 325 height 15
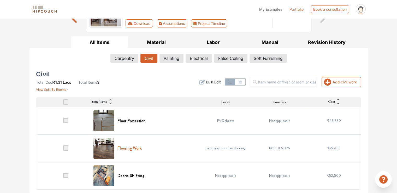
click at [137, 148] on h6 "Flooring Work" at bounding box center [130, 148] width 24 height 5
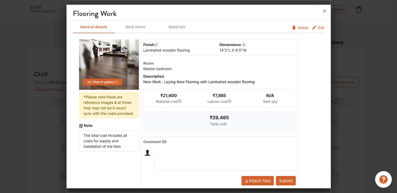
click at [318, 28] on span "Edit" at bounding box center [321, 29] width 7 height 8
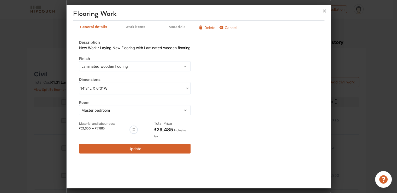
click at [104, 92] on div "14'3"L X 6'0"W" at bounding box center [135, 88] width 112 height 12
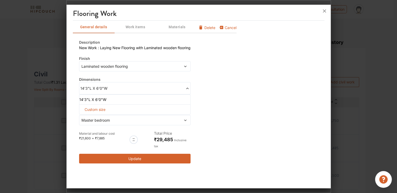
click at [100, 108] on span "Custom size" at bounding box center [95, 109] width 25 height 10
click at [90, 118] on input "text" at bounding box center [90, 117] width 12 height 9
type input "14"
click at [115, 118] on input "text" at bounding box center [116, 117] width 12 height 9
type input "12"
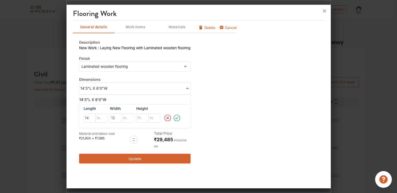
click at [179, 117] on icon at bounding box center [176, 118] width 3 height 3
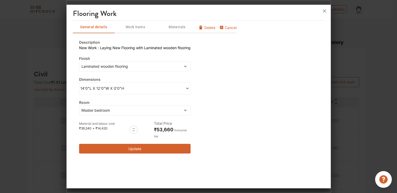
click at [145, 150] on button "Update" at bounding box center [135, 149] width 112 height 10
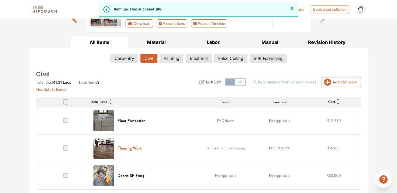
click at [123, 147] on h6 "Flooring Work" at bounding box center [130, 148] width 24 height 5
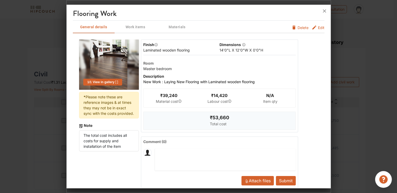
click at [318, 26] on span "Edit" at bounding box center [321, 29] width 7 height 8
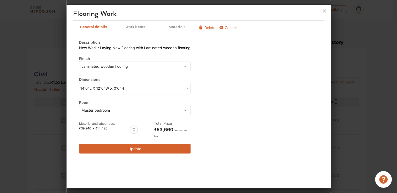
click at [126, 67] on span "Laminated wooden flooring" at bounding box center [120, 65] width 80 height 5
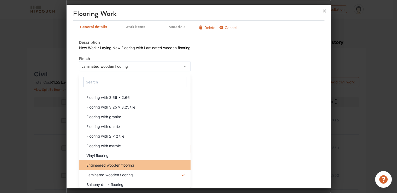
click at [140, 166] on div "Engineered wooden flooring" at bounding box center [136, 164] width 108 height 5
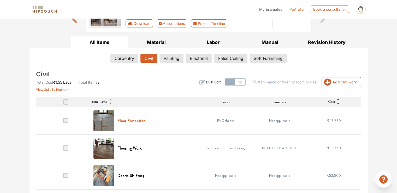
click at [137, 120] on h6 "Floor Protection" at bounding box center [132, 120] width 28 height 5
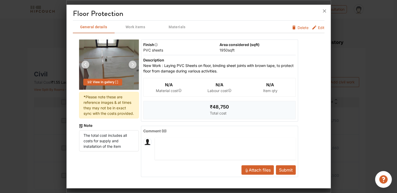
click at [300, 28] on span "Delete" at bounding box center [303, 27] width 11 height 5
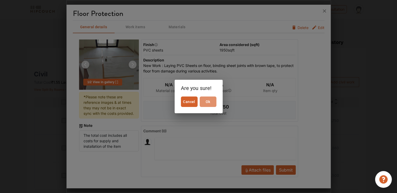
click at [208, 101] on span "Ok" at bounding box center [208, 101] width 13 height 7
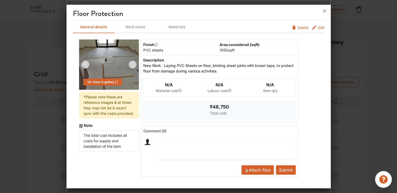
click at [304, 26] on span "Delete" at bounding box center [303, 27] width 11 height 5
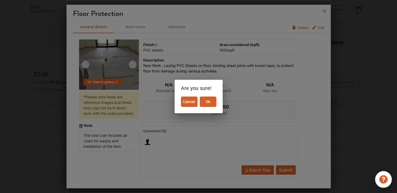
click at [212, 103] on span "Ok" at bounding box center [208, 101] width 13 height 7
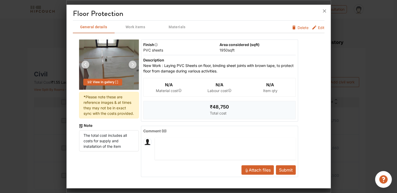
click at [284, 167] on button "Submit" at bounding box center [286, 169] width 20 height 9
click at [325, 10] on icon at bounding box center [325, 11] width 8 height 8
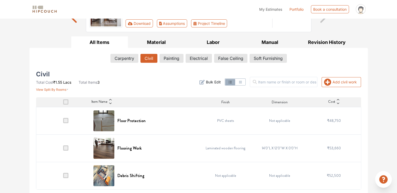
click at [66, 120] on span at bounding box center [65, 120] width 5 height 5
click at [63, 122] on input "checkbox" at bounding box center [63, 122] width 0 height 0
click at [136, 148] on h6 "Flooring Work" at bounding box center [130, 148] width 24 height 5
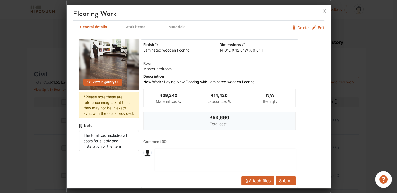
click at [318, 28] on span "Edit" at bounding box center [321, 29] width 7 height 8
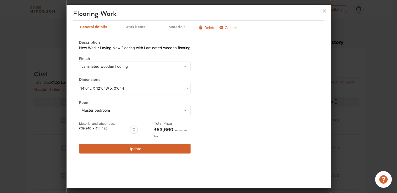
click at [103, 66] on span "Laminated wooden flooring" at bounding box center [120, 65] width 80 height 5
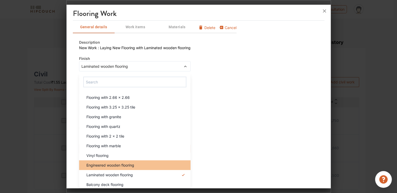
click at [123, 166] on span "Engineered wooden flooring" at bounding box center [110, 164] width 48 height 5
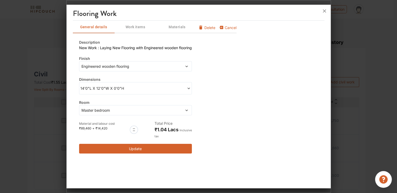
click at [122, 146] on button "Update" at bounding box center [135, 149] width 113 height 10
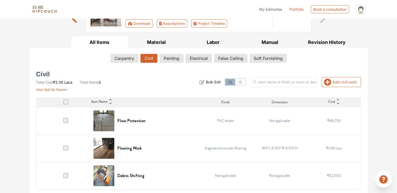
scroll to position [0, 0]
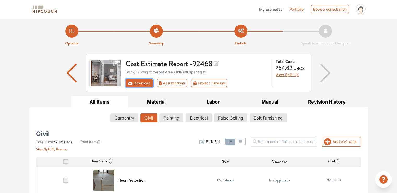
click at [143, 83] on button "Download" at bounding box center [139, 83] width 27 height 8
click at [132, 84] on icon "First group" at bounding box center [130, 82] width 5 height 3
click at [146, 83] on button "Download" at bounding box center [139, 83] width 27 height 8
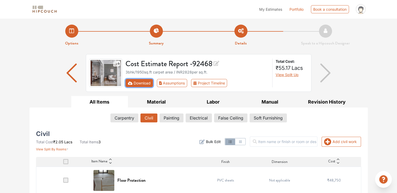
click at [146, 83] on button "Download" at bounding box center [139, 83] width 27 height 8
